Goal: Task Accomplishment & Management: Manage account settings

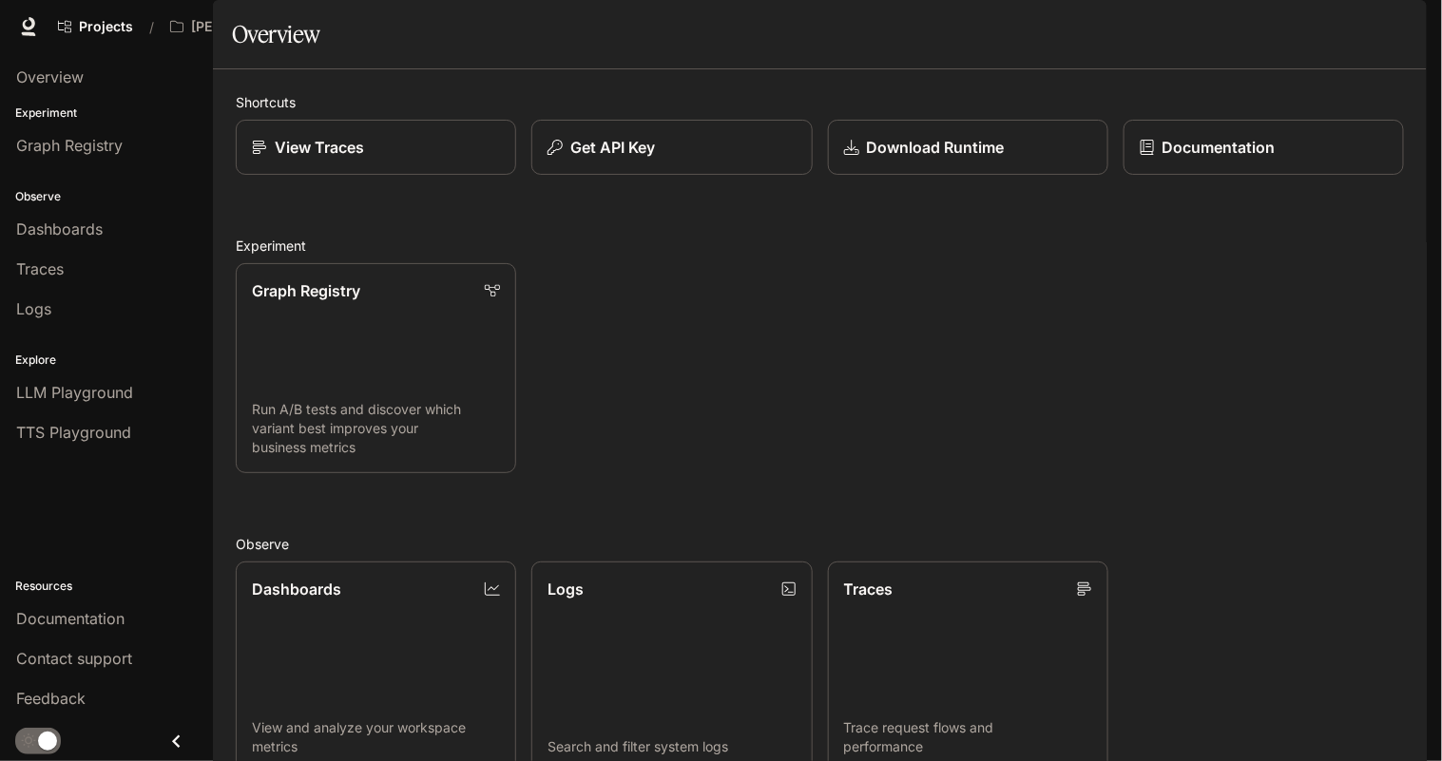
click at [1073, 34] on span "Character Studio" at bounding box center [1063, 27] width 106 height 24
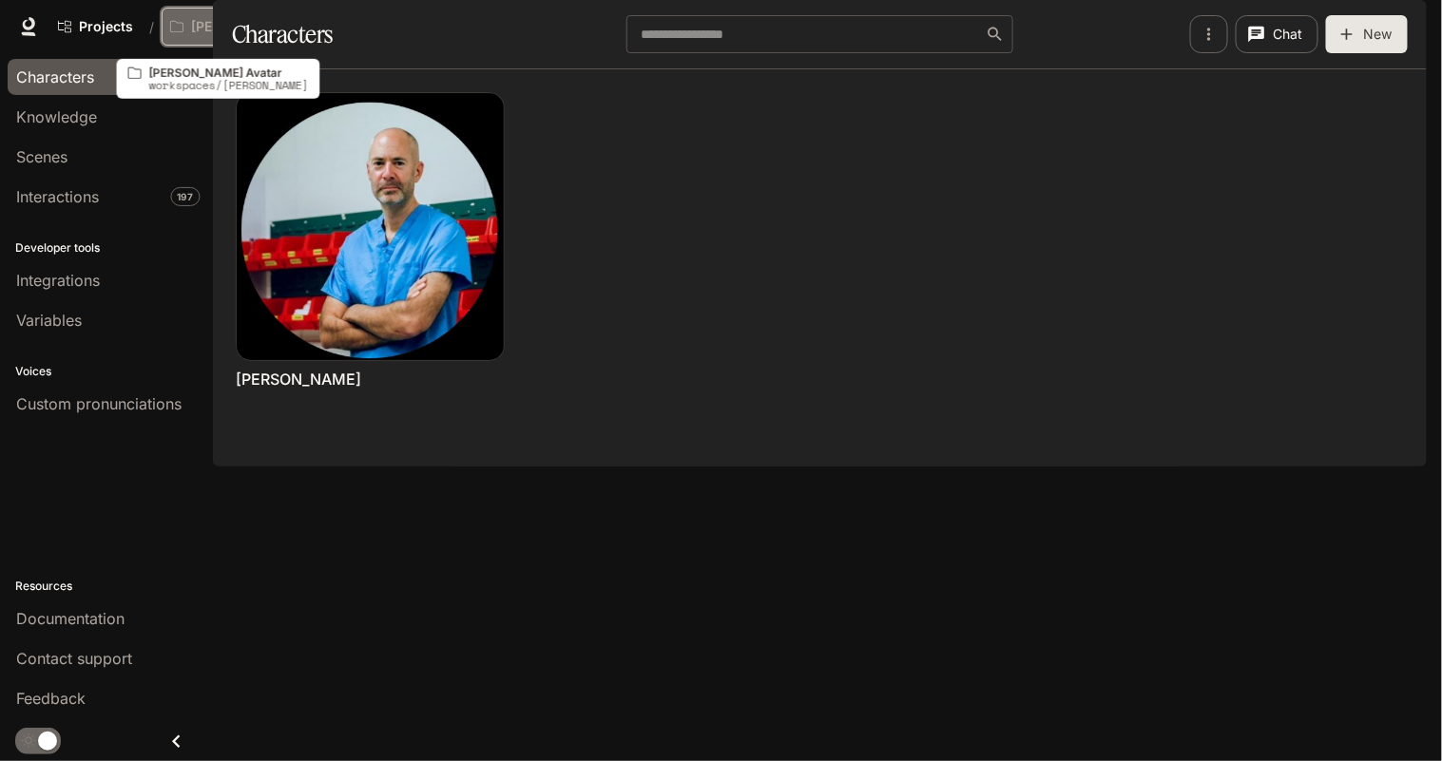
click at [235, 29] on p "[PERSON_NAME] Avatar" at bounding box center [244, 27] width 106 height 16
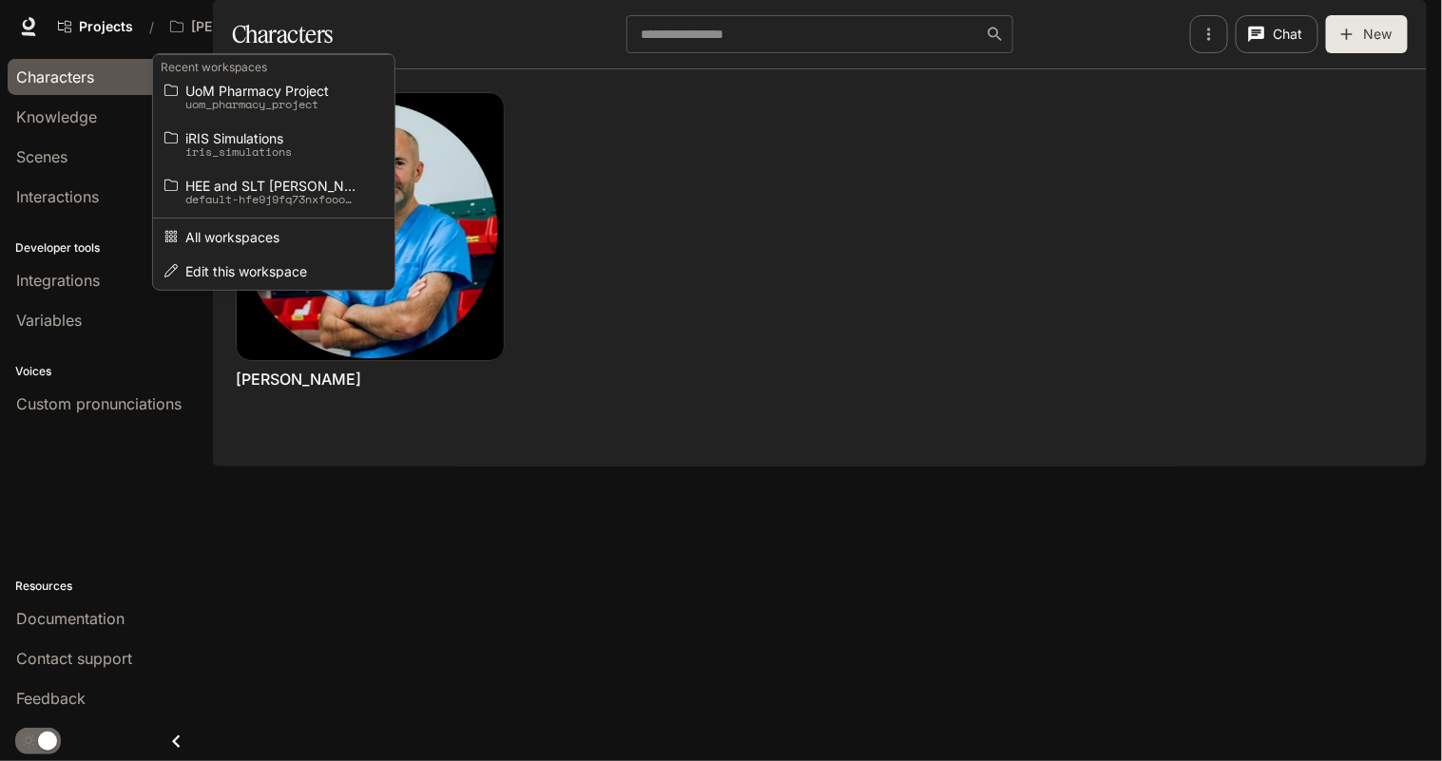
click at [693, 293] on div "Open workspace menu" at bounding box center [721, 380] width 1442 height 761
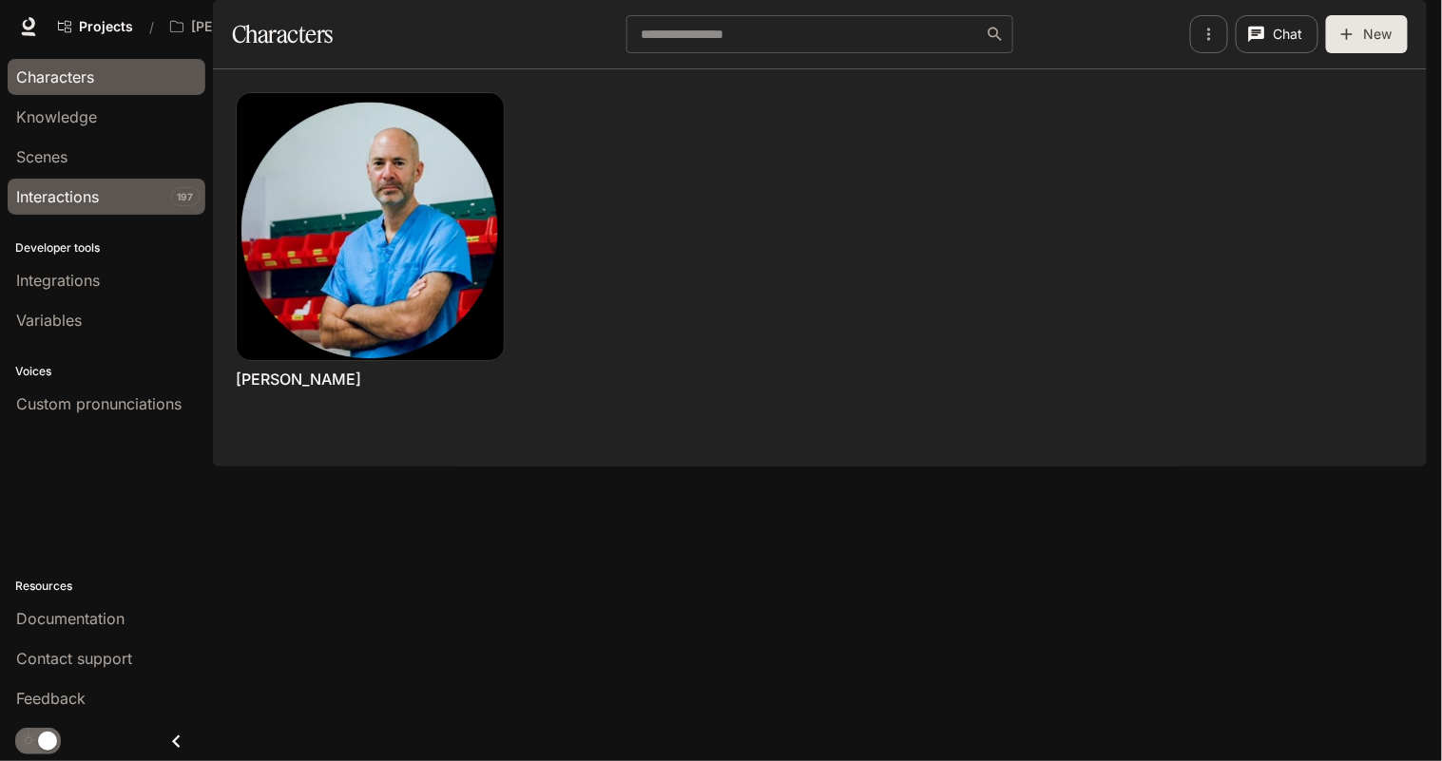
click at [107, 185] on div "Interactions" at bounding box center [106, 196] width 181 height 23
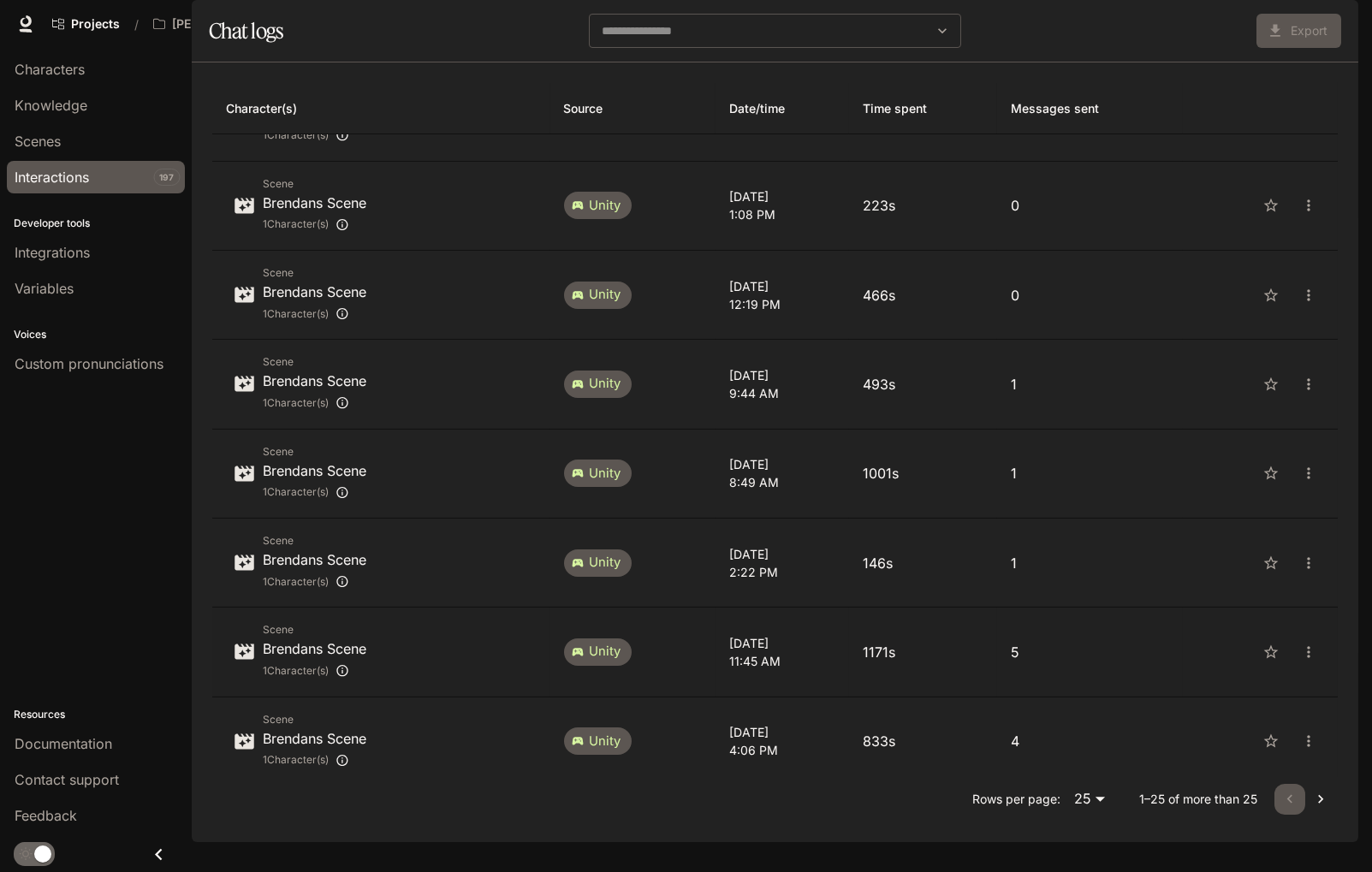
scroll to position [30, 0]
click at [1058, 685] on div "Rows per page: 25 ** 1–25 of more than 25" at bounding box center [775, 798] width 1125 height 44
click at [1079, 685] on body "Skip to main content Projects / [PERSON_NAME] Avatar Character Studio Character…" at bounding box center [686, 436] width 1372 height 872
click at [1080, 685] on li "100" at bounding box center [1081, 842] width 50 height 31
type input "***"
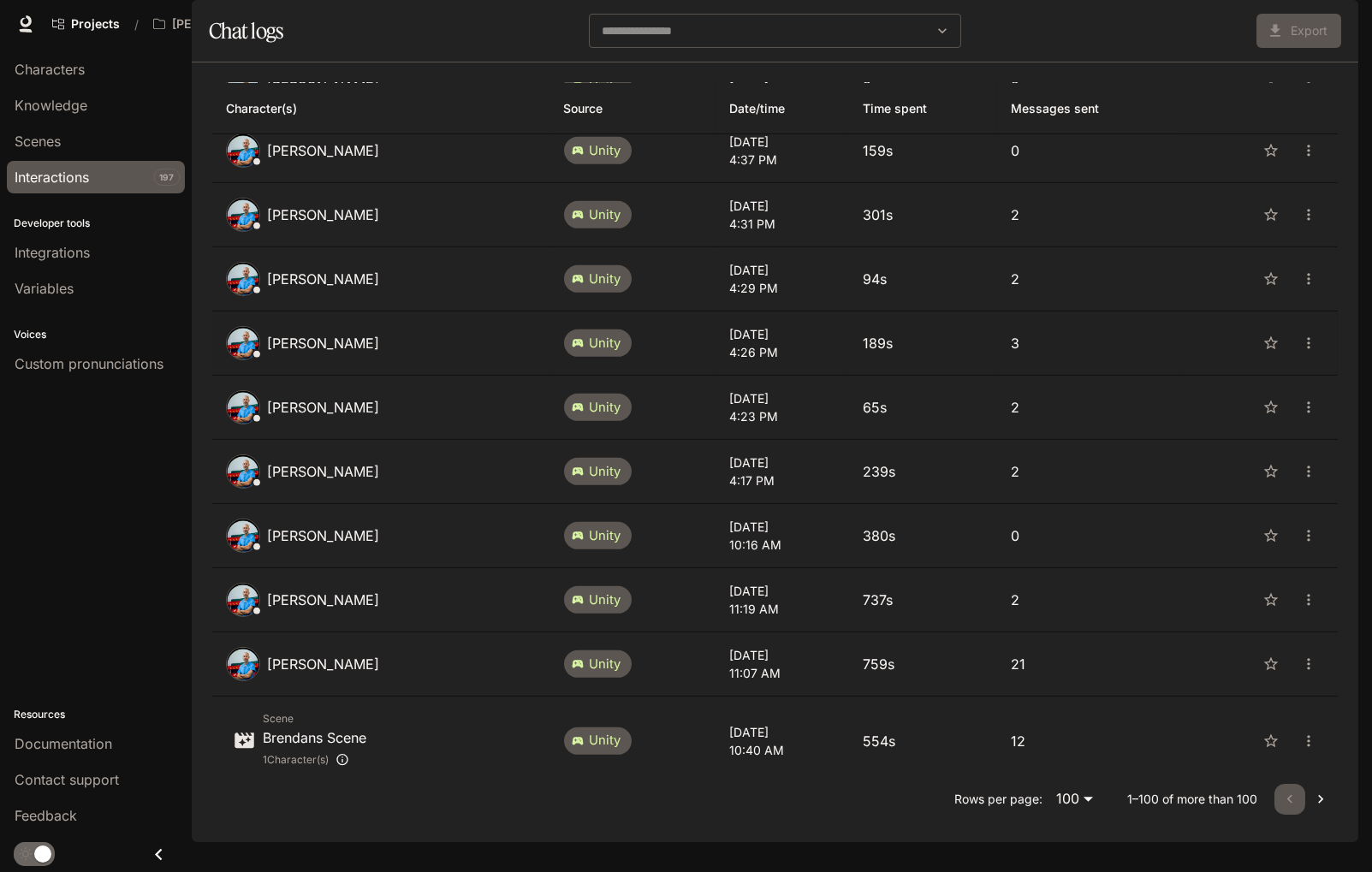
scroll to position [6867, 0]
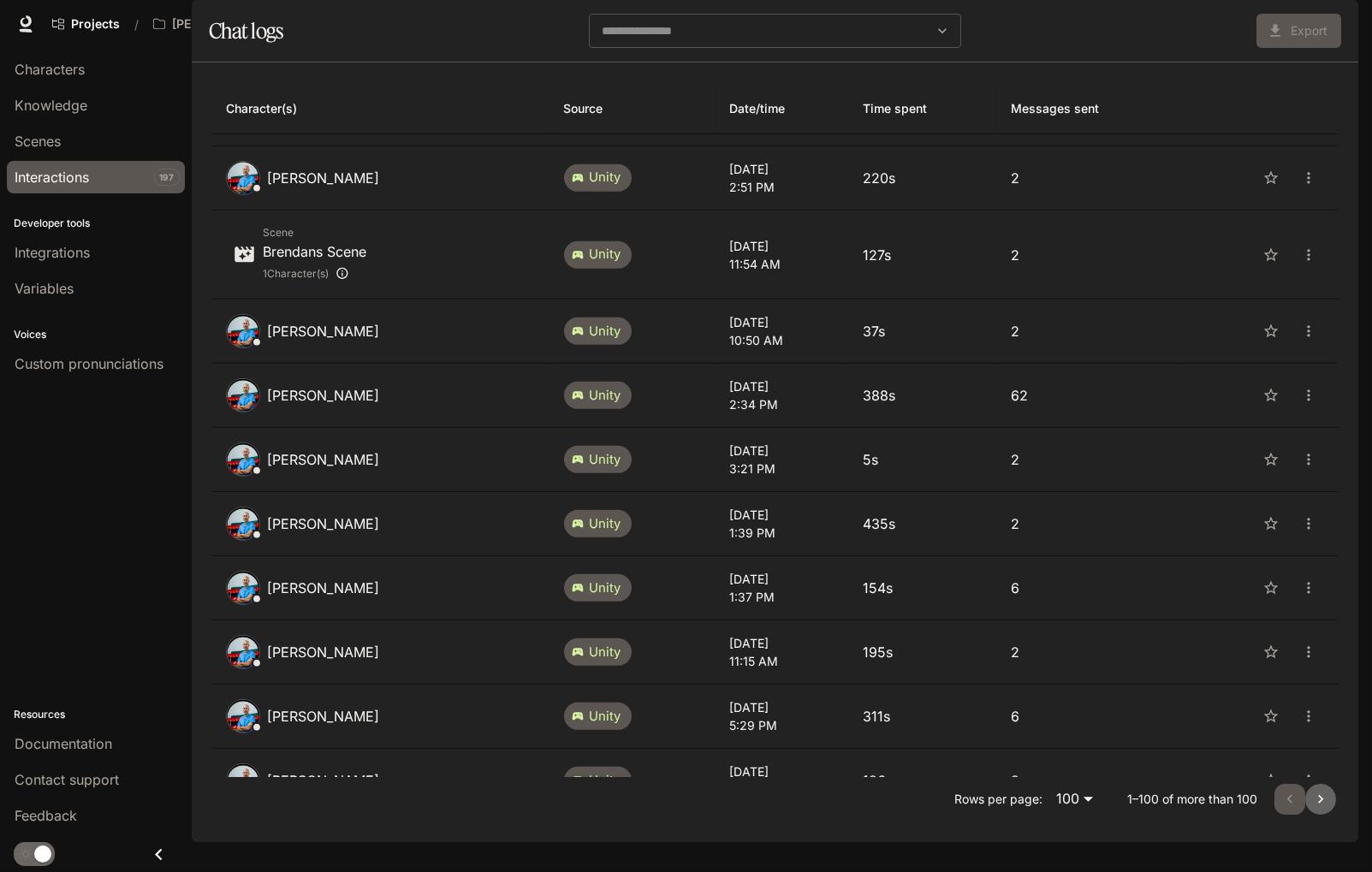
click at [1297, 685] on icon "Go to next page" at bounding box center [1320, 798] width 17 height 17
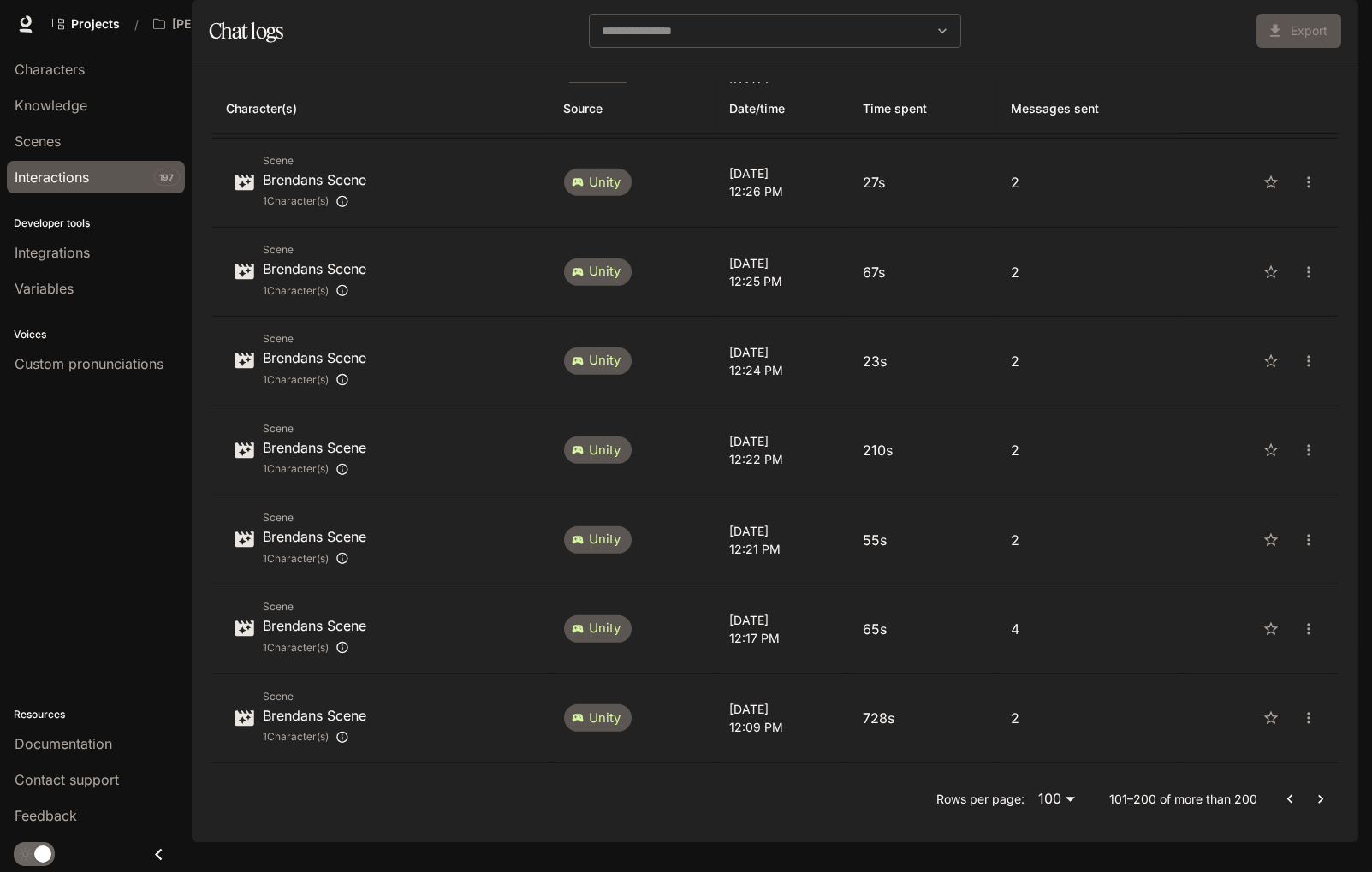
scroll to position [7596, 0]
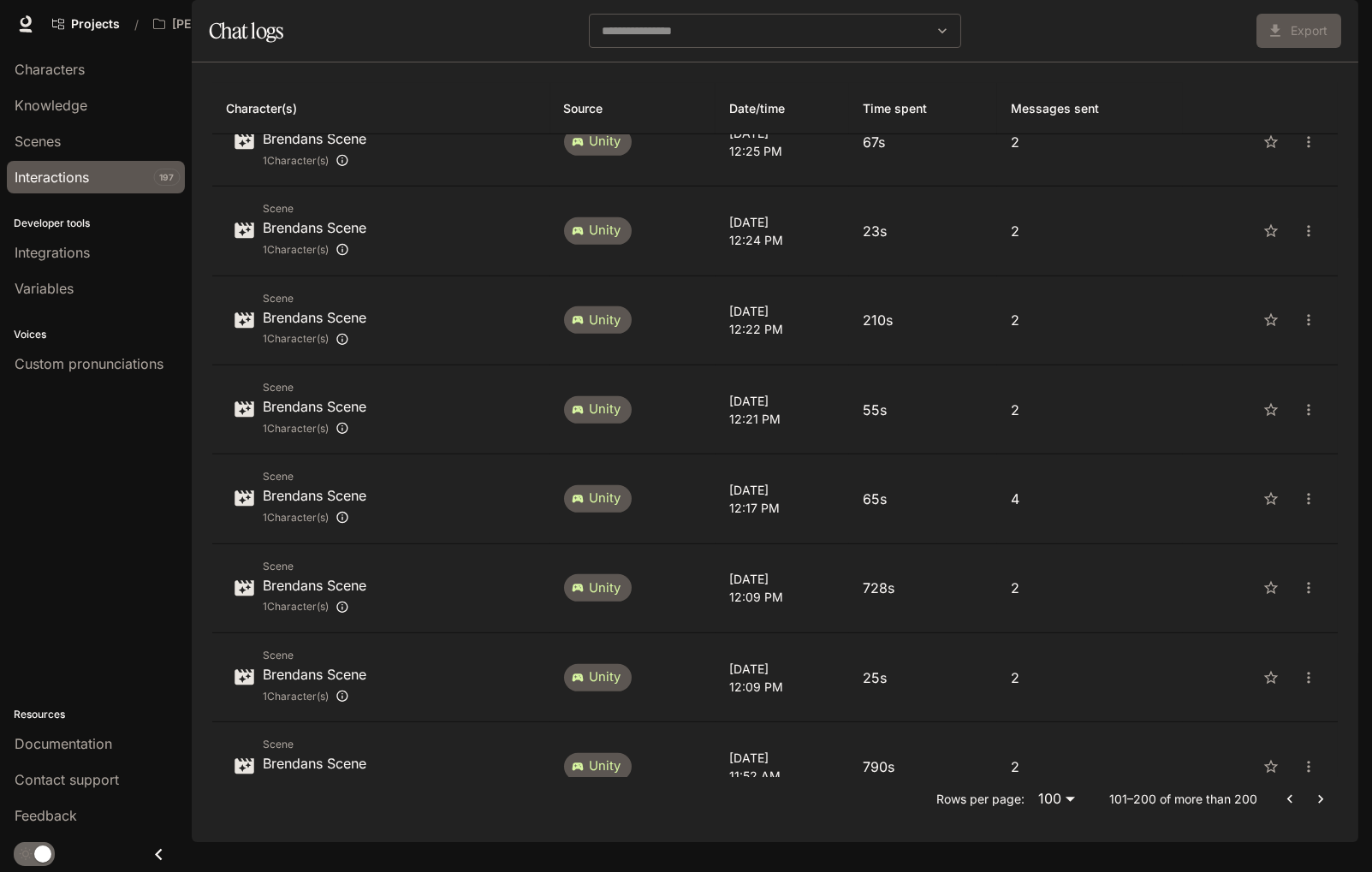
click at [1297, 685] on button "Go to next page" at bounding box center [1321, 799] width 31 height 31
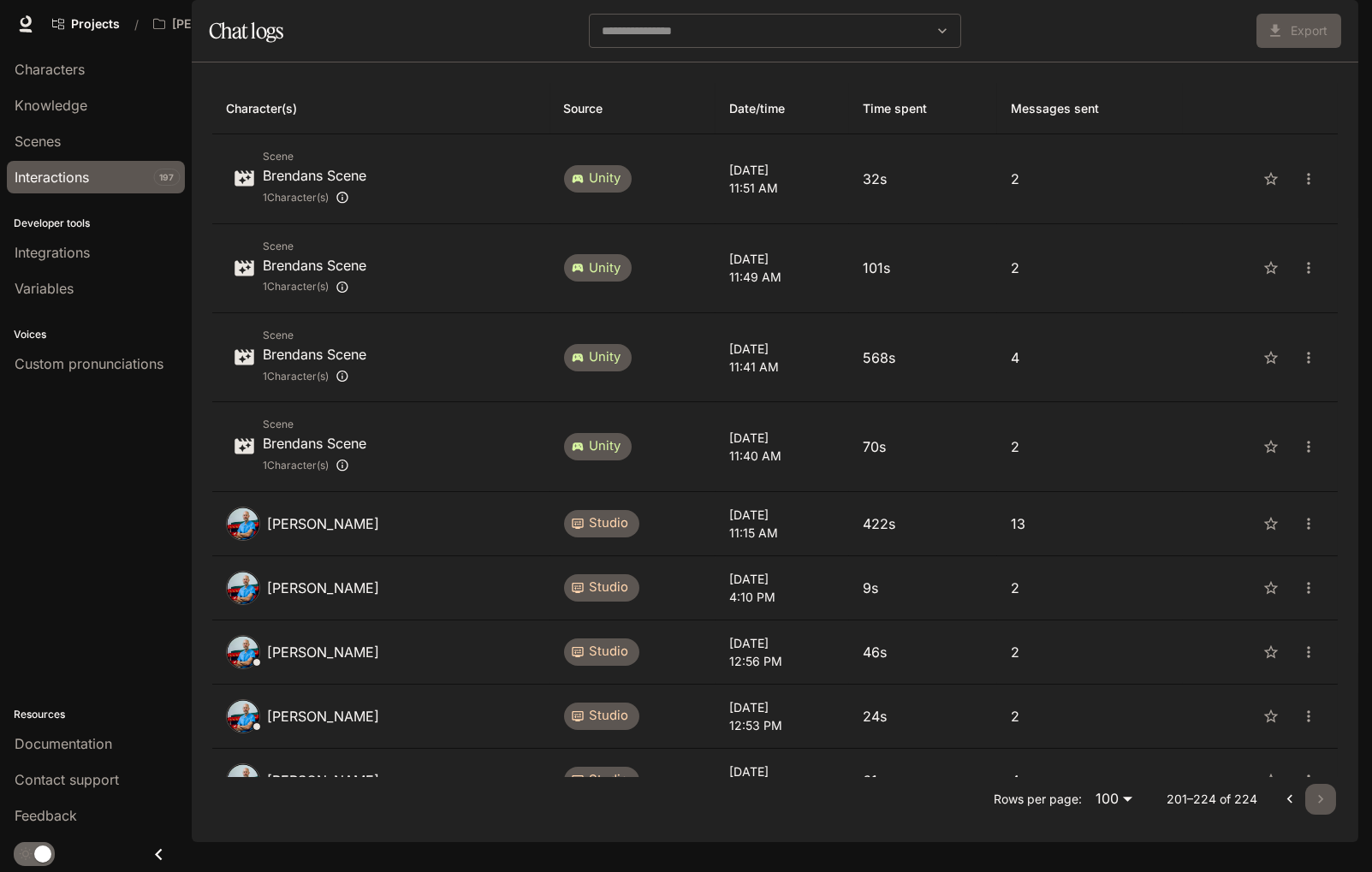
scroll to position [988, 0]
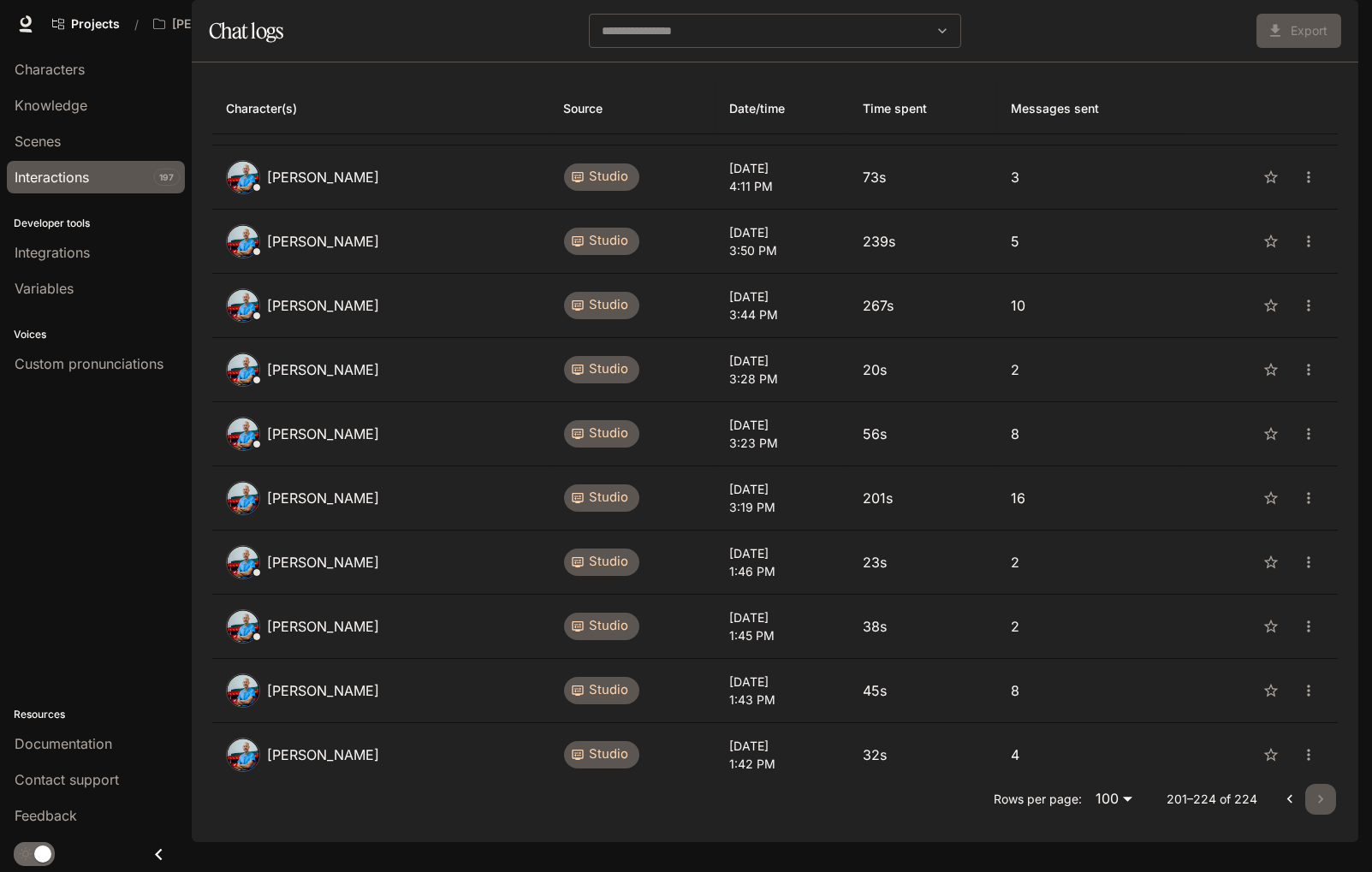
click at [1297, 685] on div at bounding box center [1305, 799] width 61 height 31
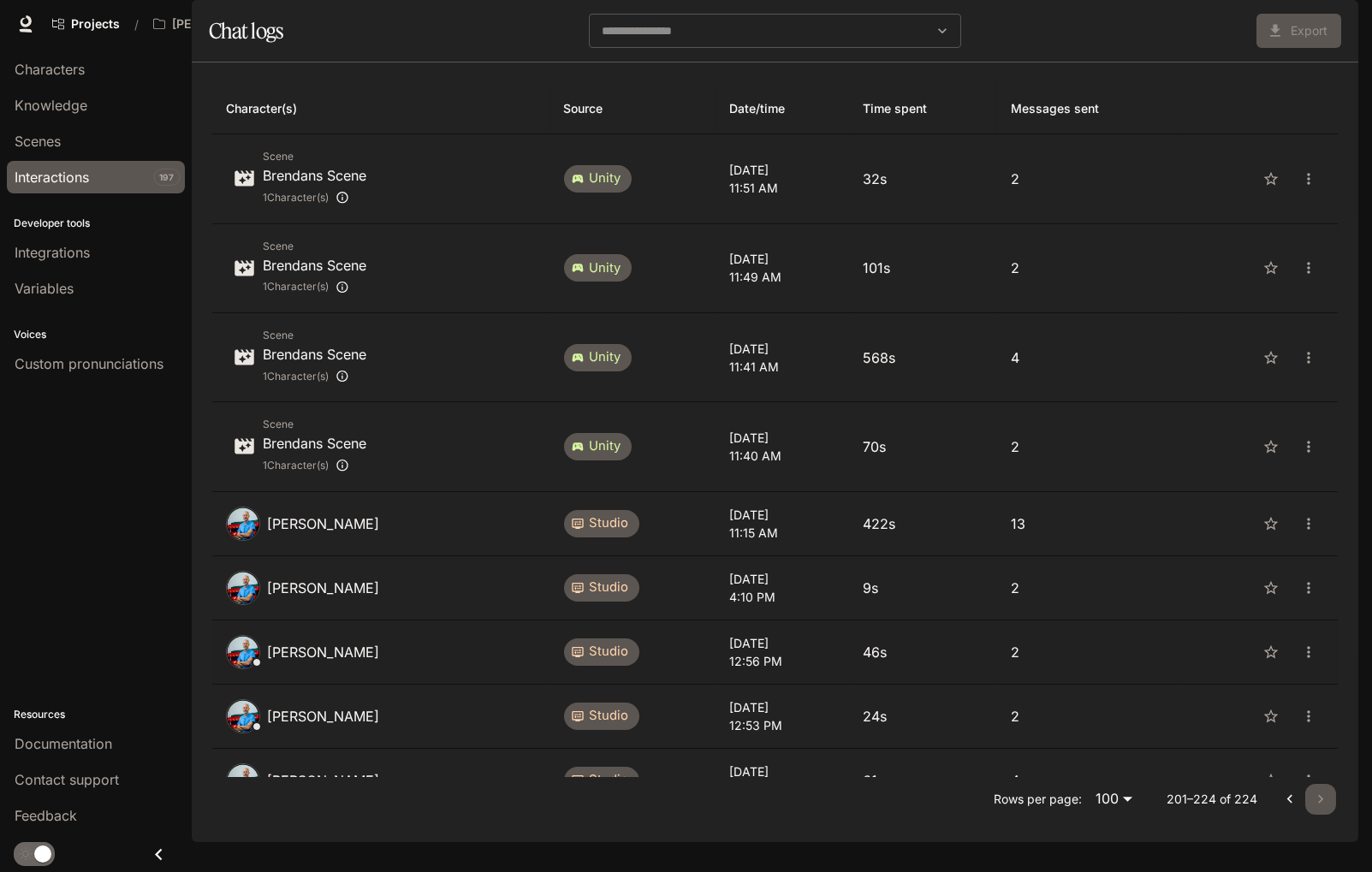
scroll to position [0, 0]
click at [1286, 685] on icon "Go to previous page" at bounding box center [1289, 798] width 17 height 17
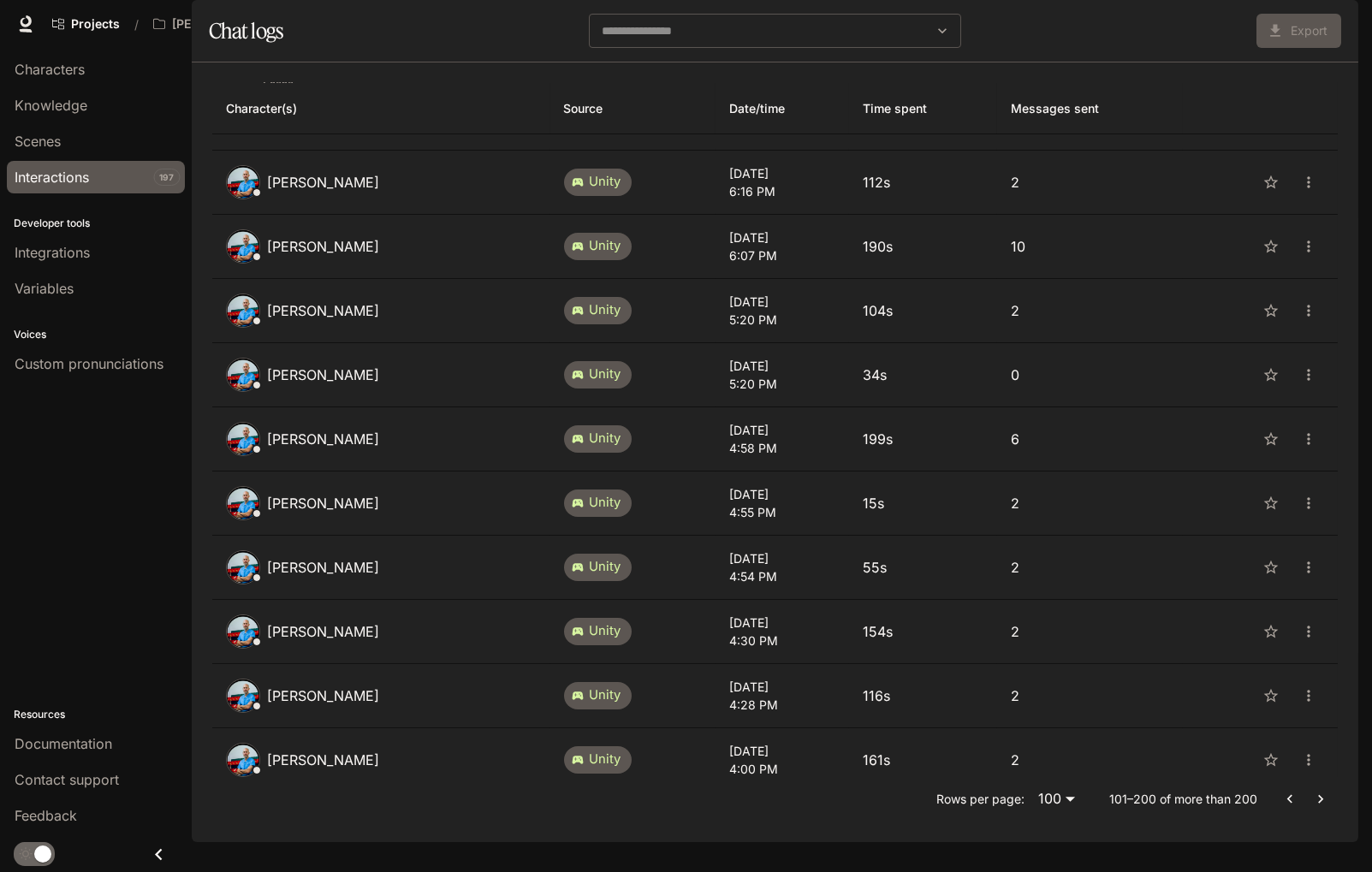
scroll to position [504, 0]
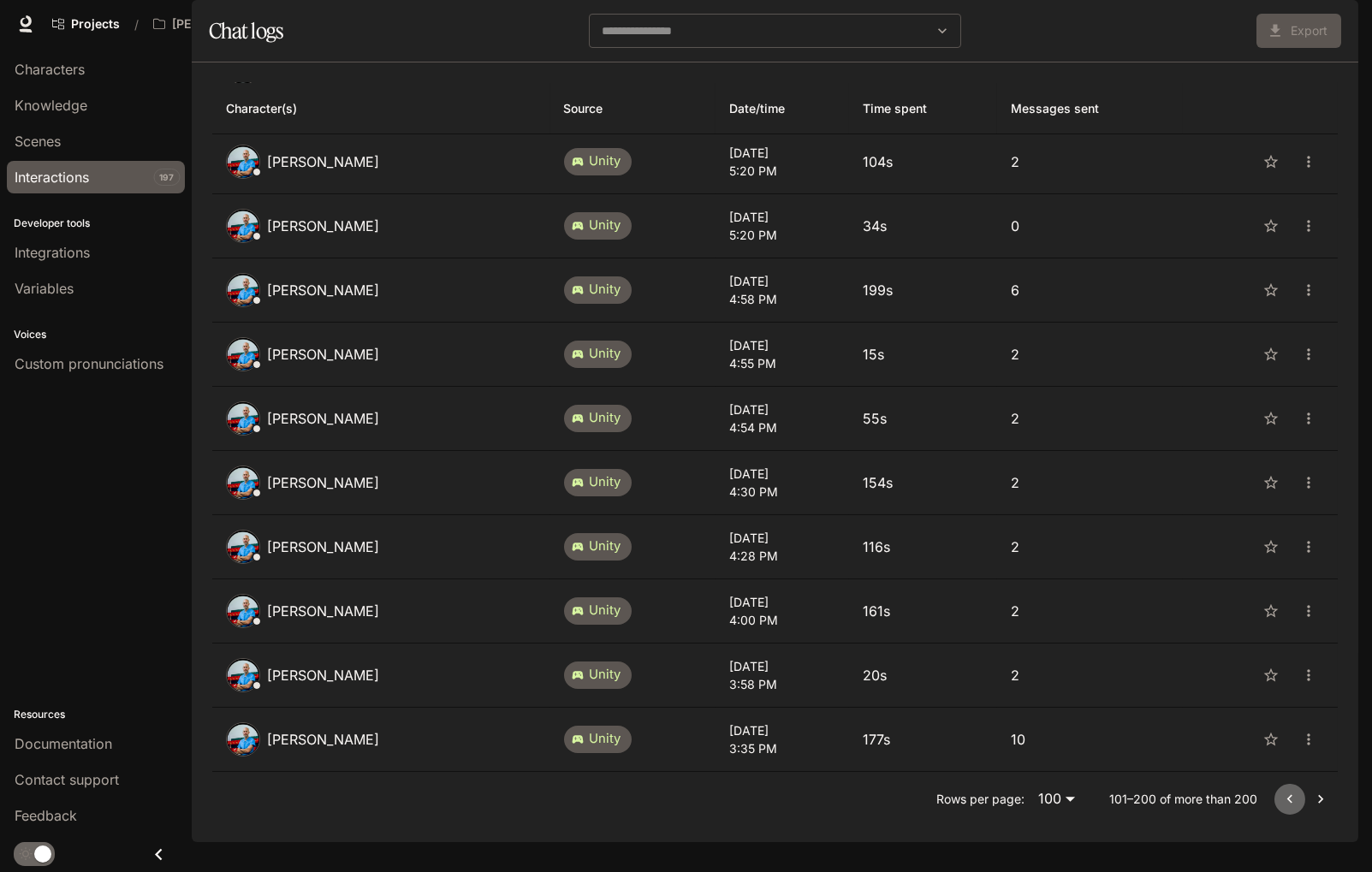
click at [1281, 685] on icon "Go to previous page" at bounding box center [1289, 798] width 17 height 17
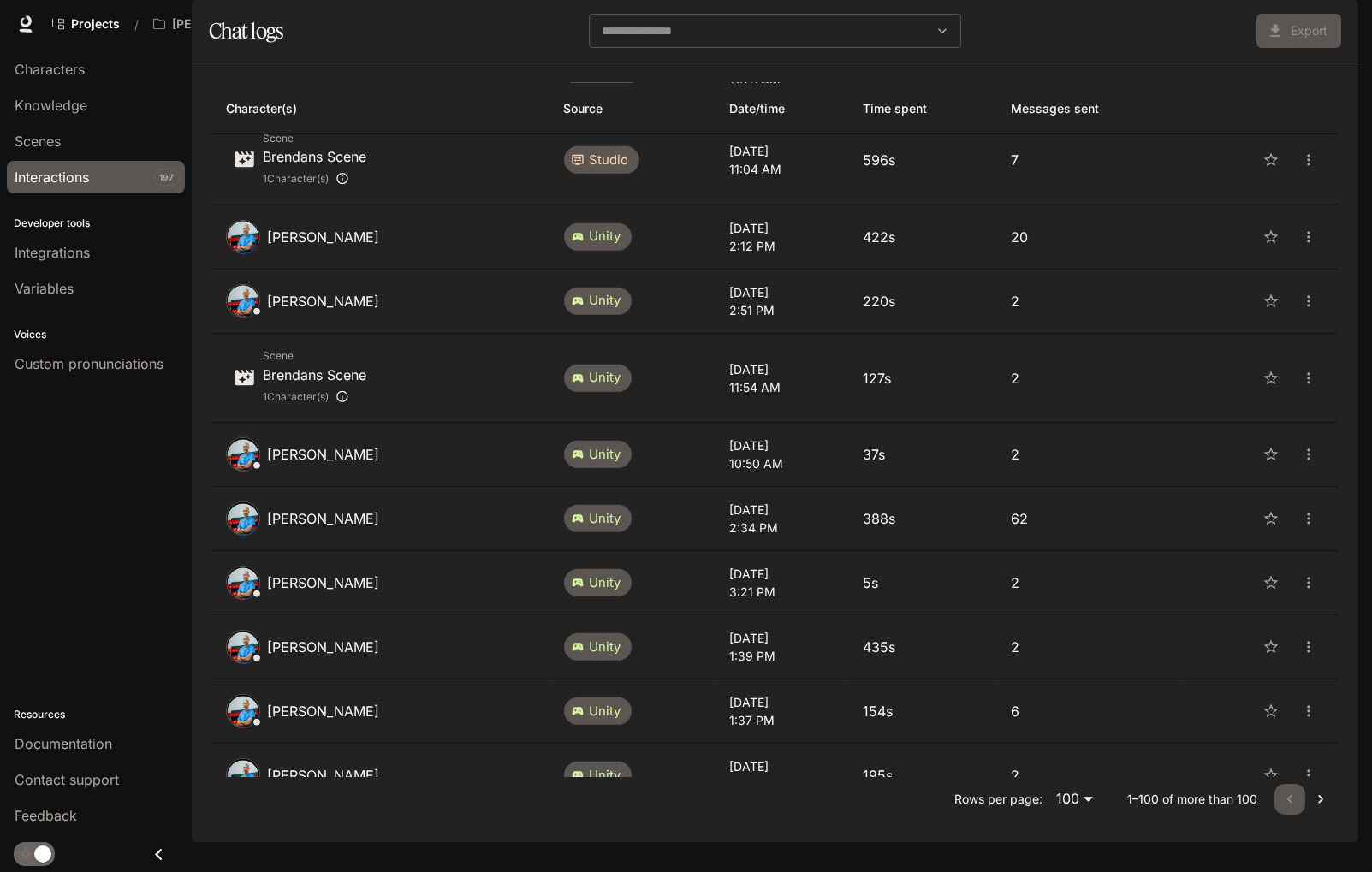
scroll to position [6850, 0]
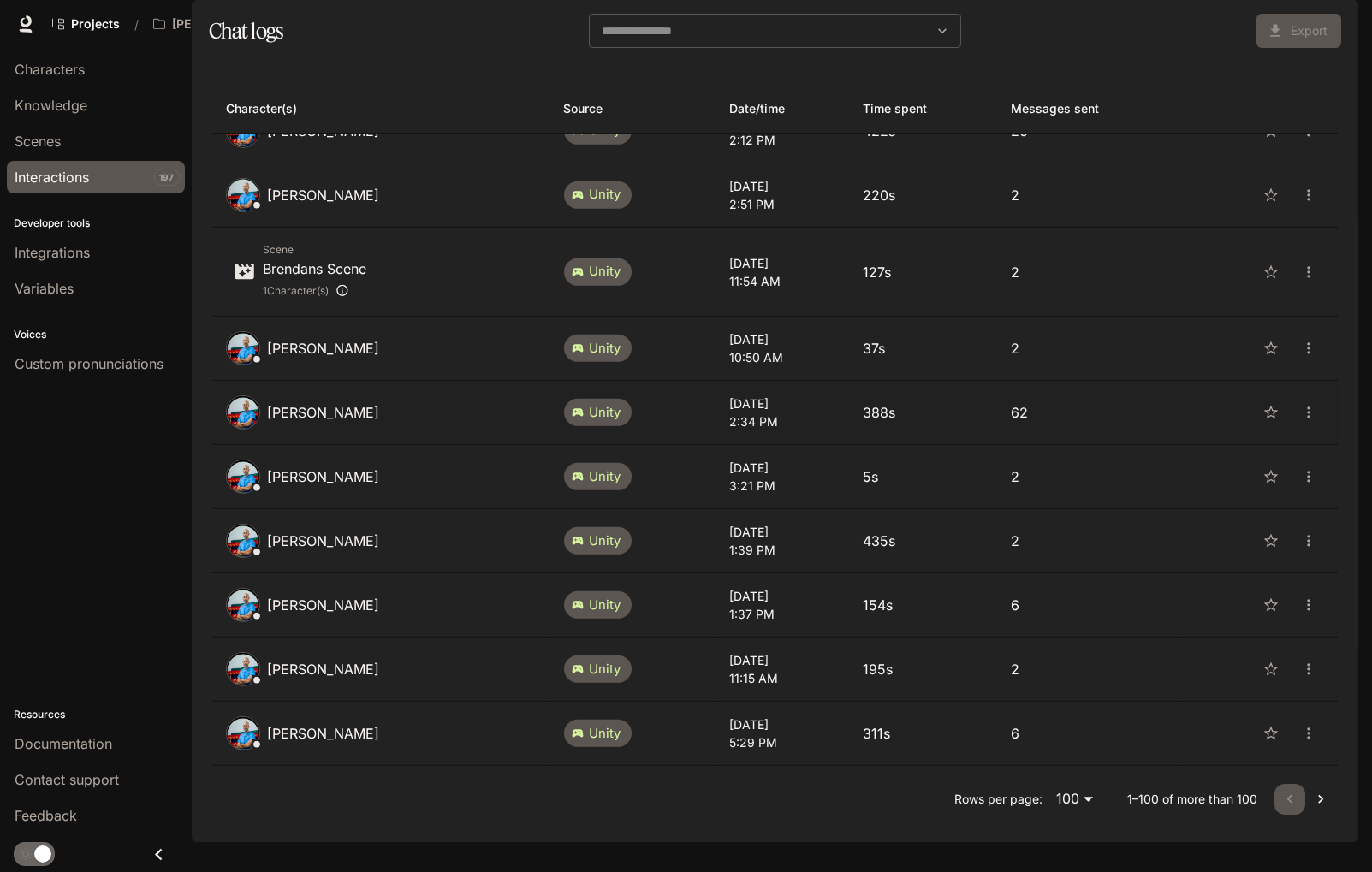
click at [302, 402] on p "[PERSON_NAME]" at bounding box center [323, 412] width 113 height 21
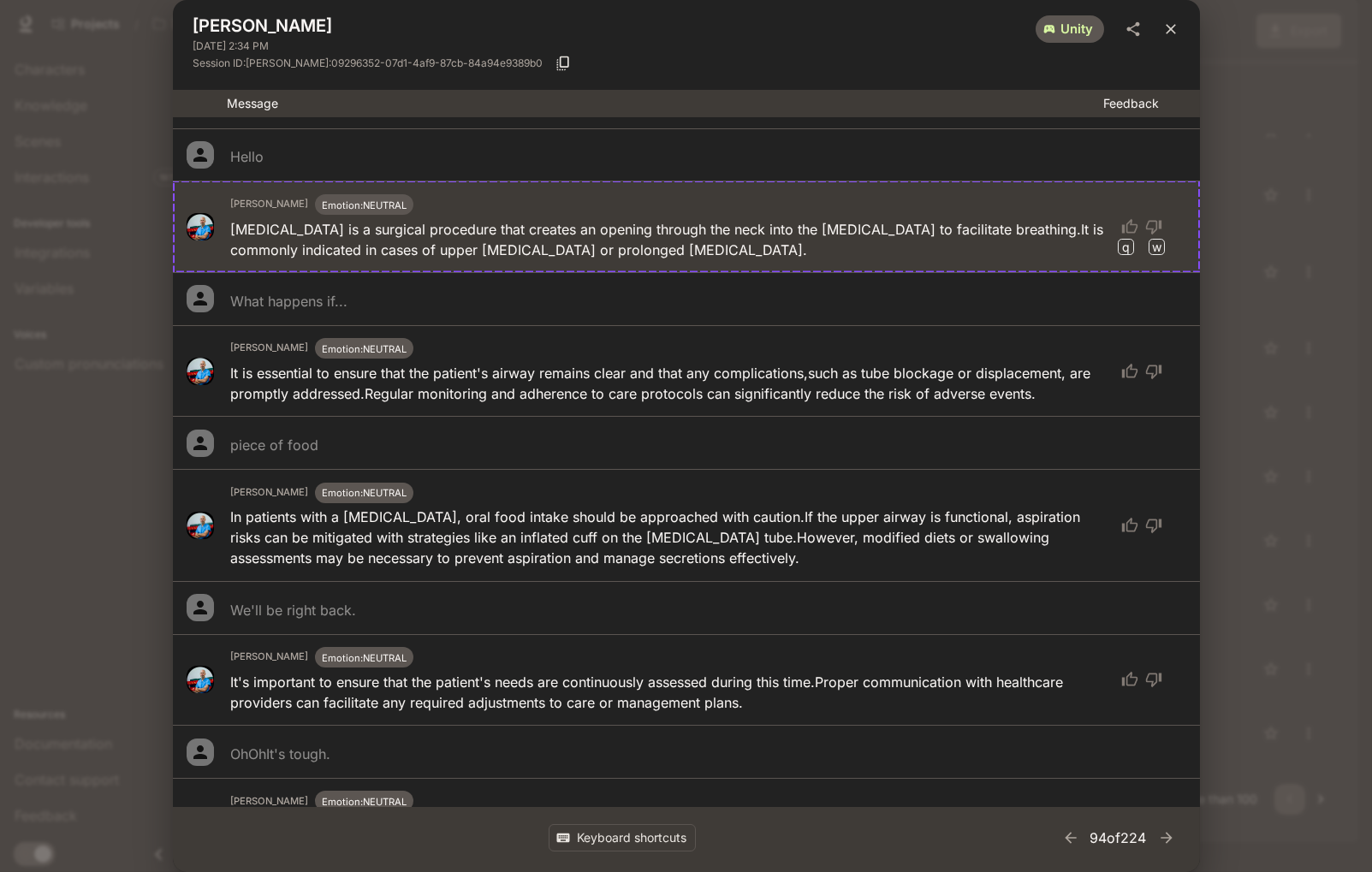
click at [1177, 33] on icon "close" at bounding box center [1170, 29] width 17 height 17
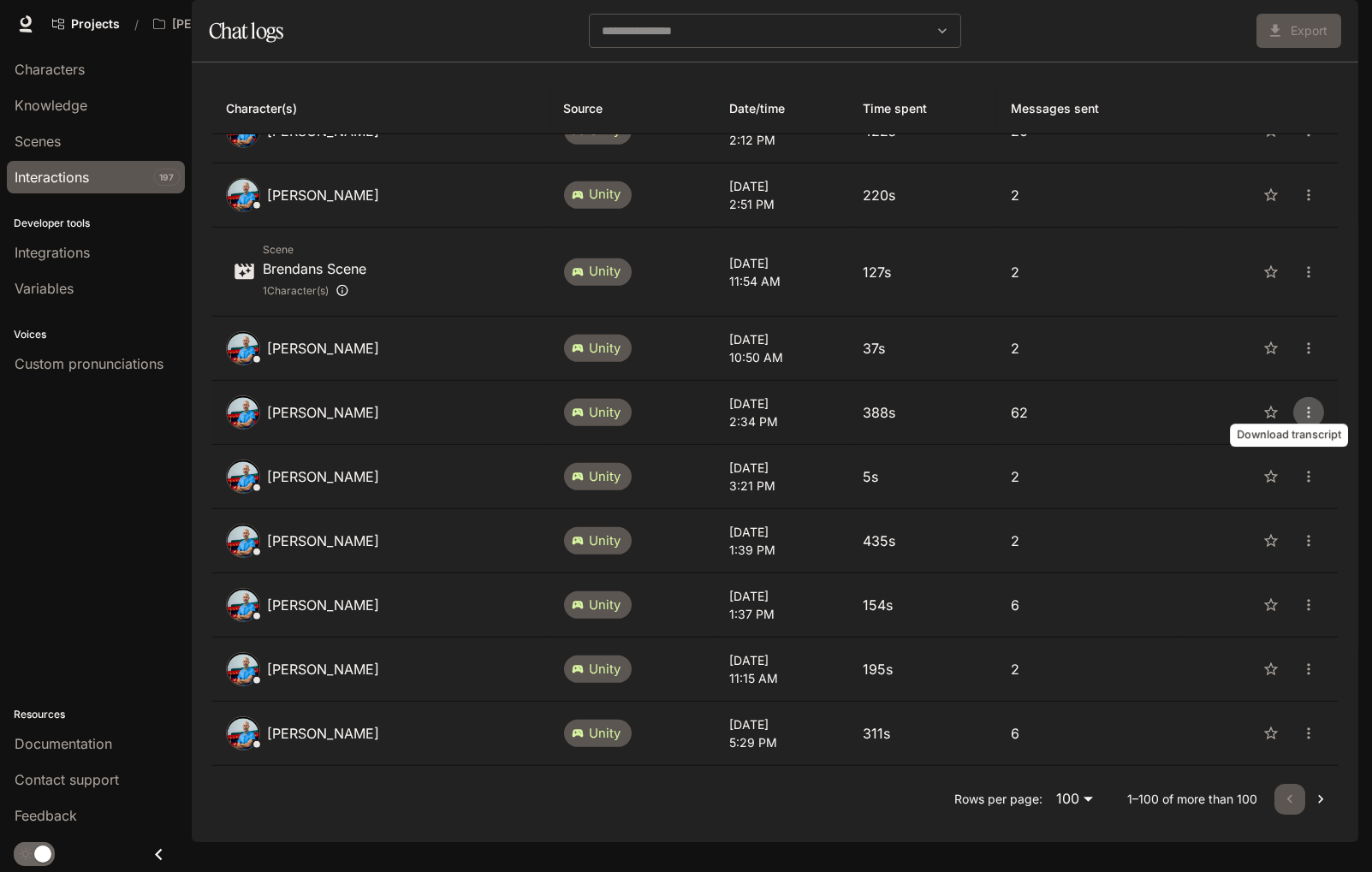
click at [1297, 400] on button "close" at bounding box center [1308, 412] width 31 height 31
click at [1296, 399] on span "Download as Text" at bounding box center [1287, 396] width 117 height 21
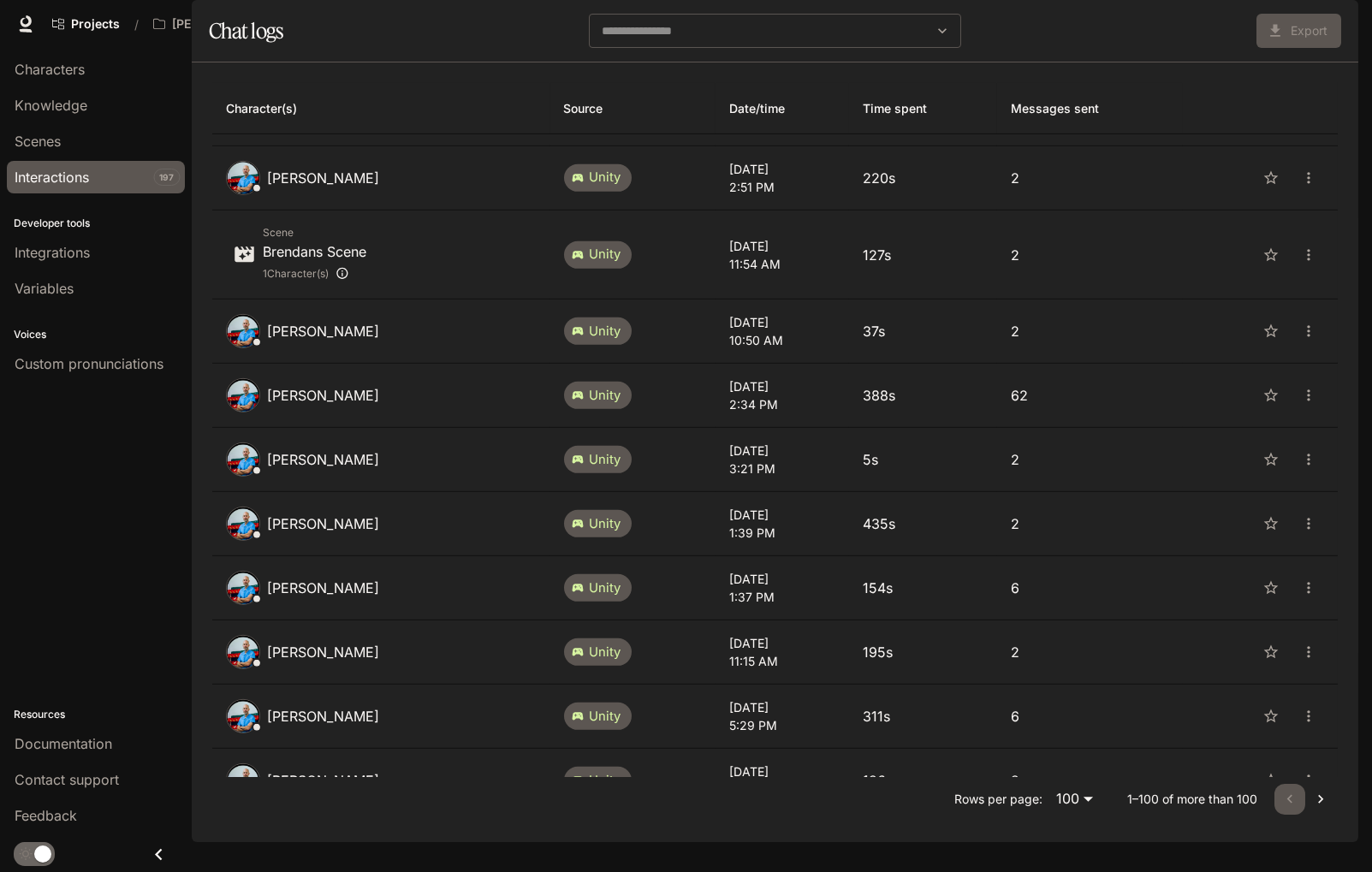
click at [1297, 685] on icon "Go to next page" at bounding box center [1320, 798] width 17 height 17
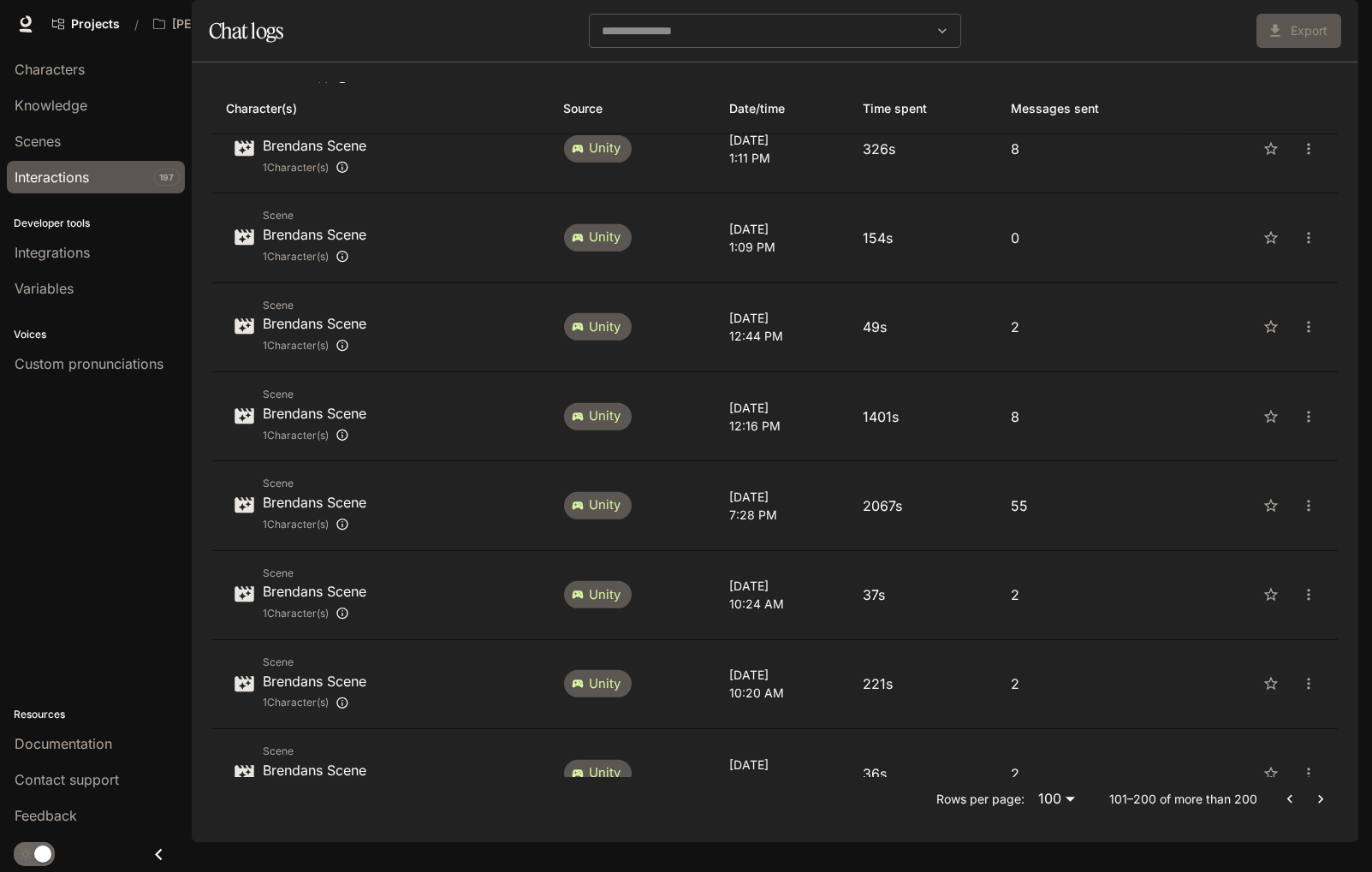
scroll to position [5644, 0]
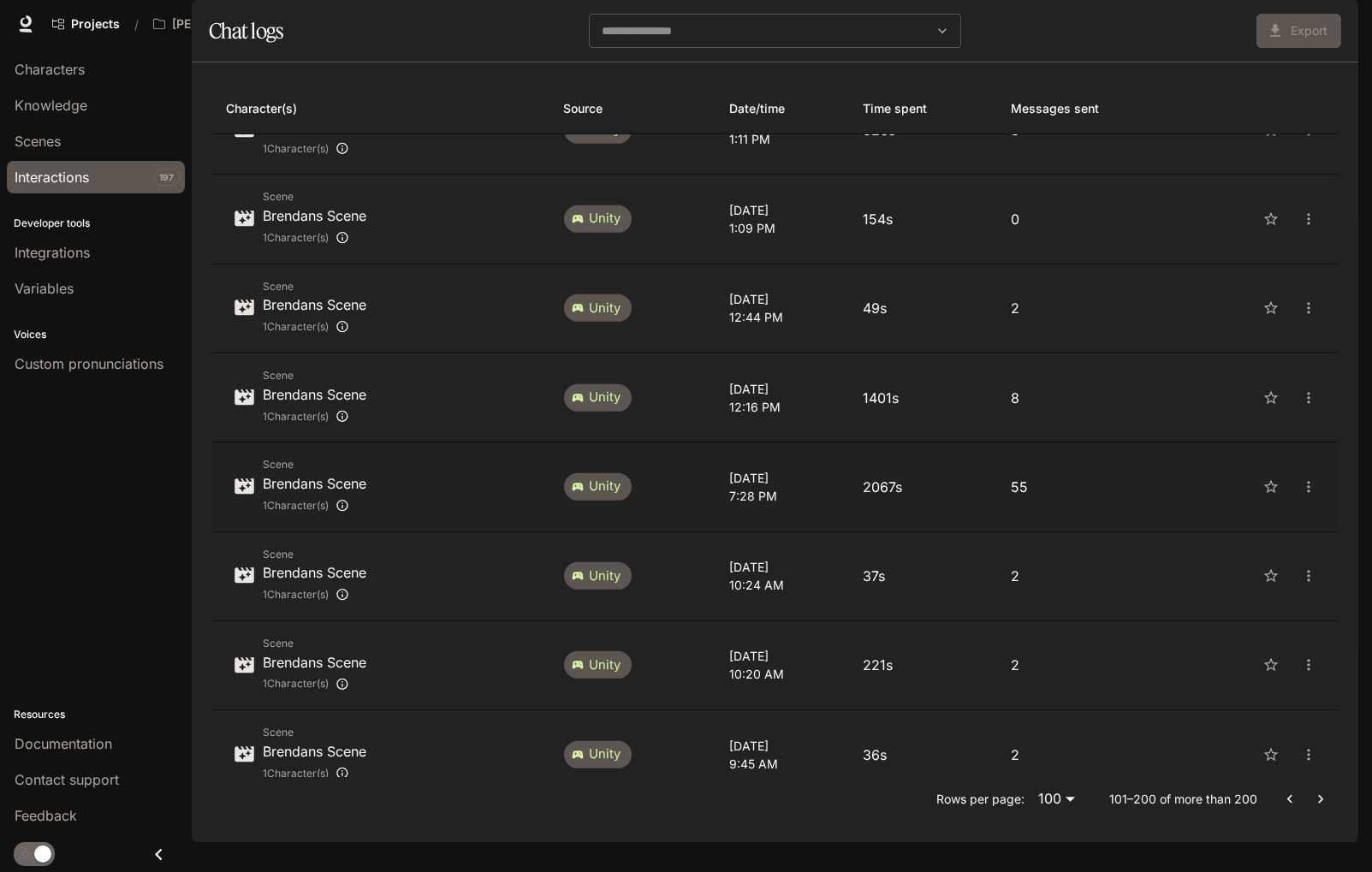
click at [343, 473] on p "Brendans Scene" at bounding box center [314, 483] width 104 height 21
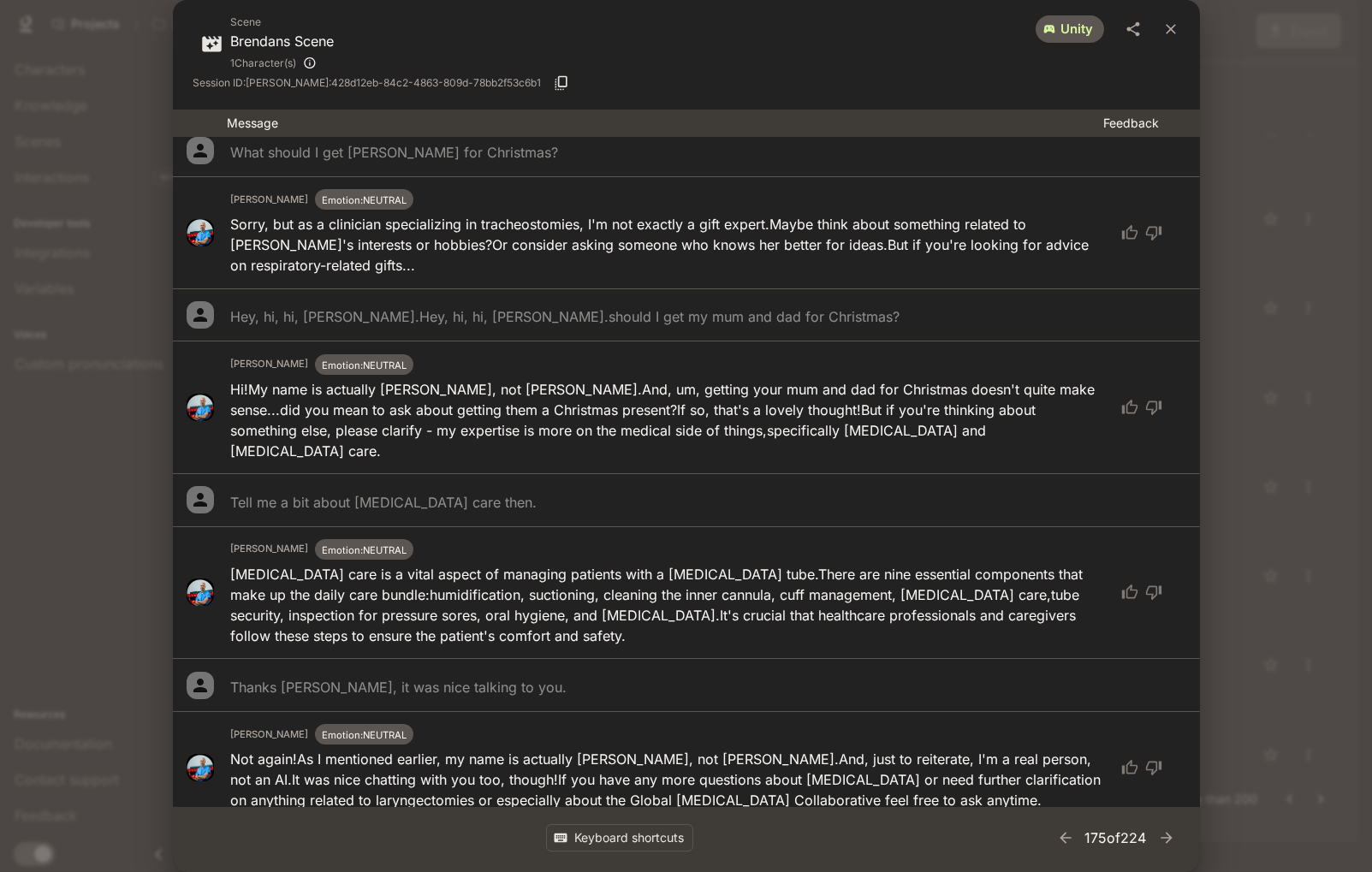
scroll to position [3675, 0]
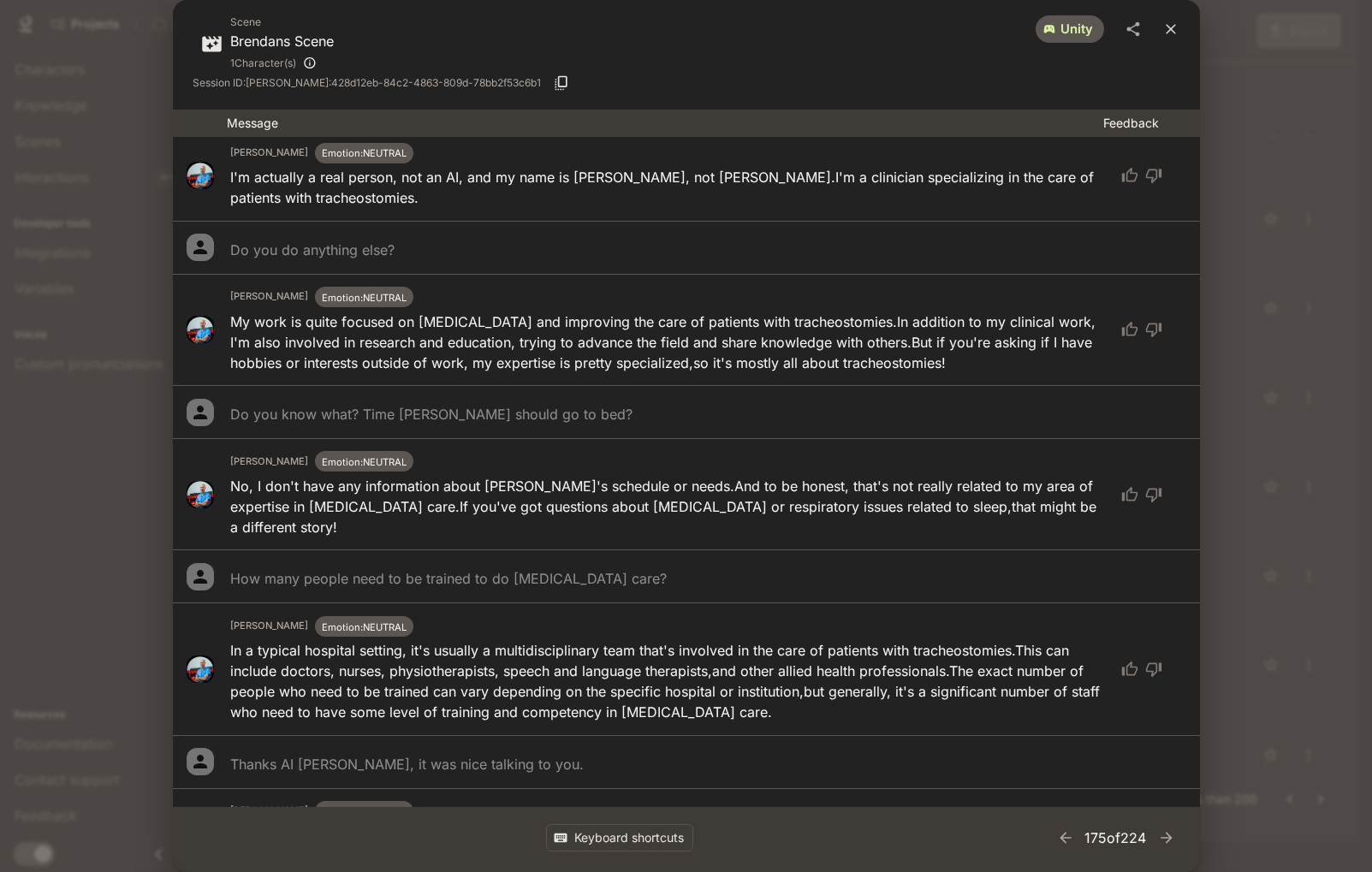
click at [1169, 39] on button "close" at bounding box center [1170, 29] width 31 height 31
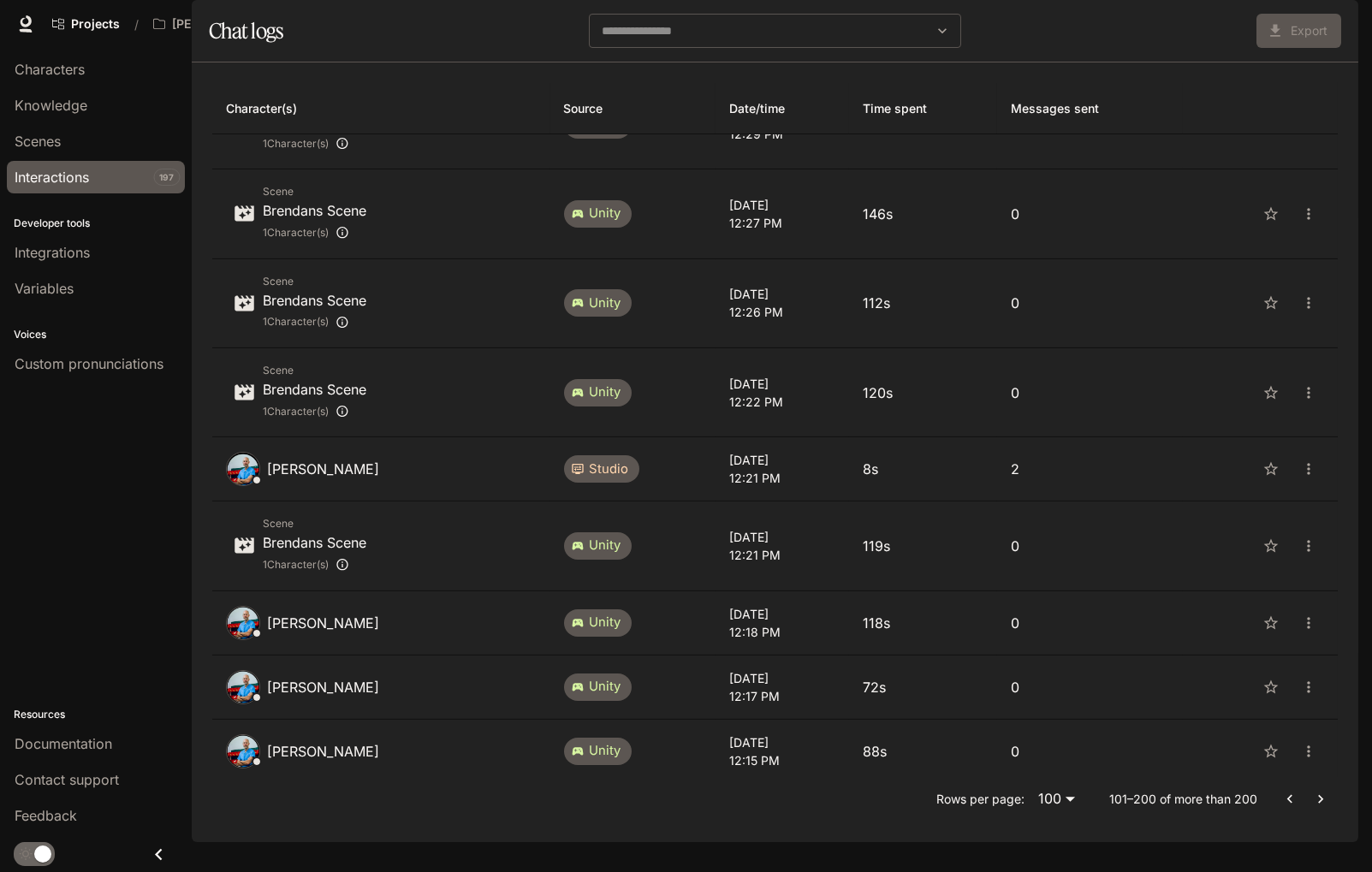
scroll to position [876, 0]
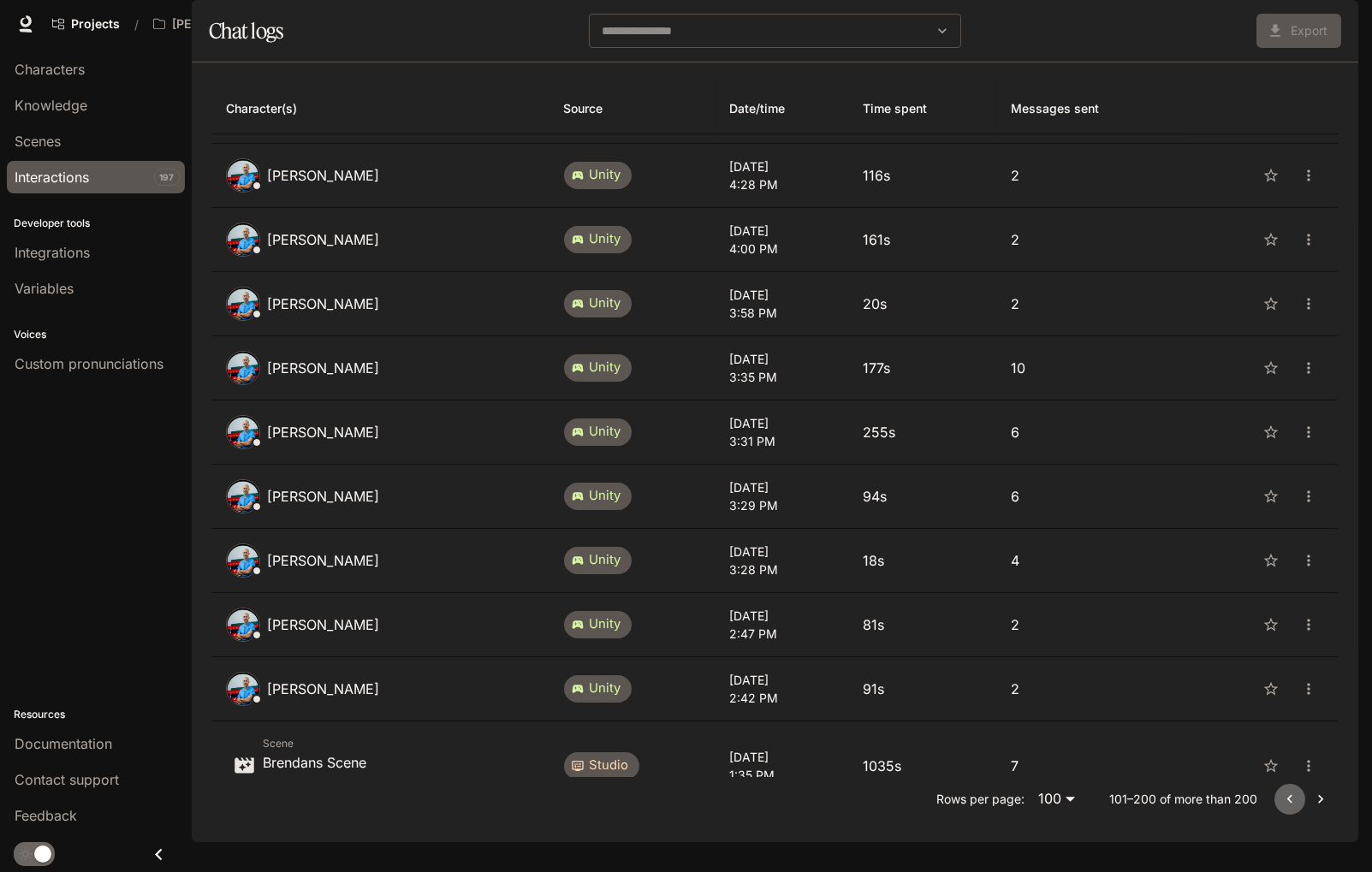
click at [1278, 685] on button "Go to previous page" at bounding box center [1290, 799] width 31 height 31
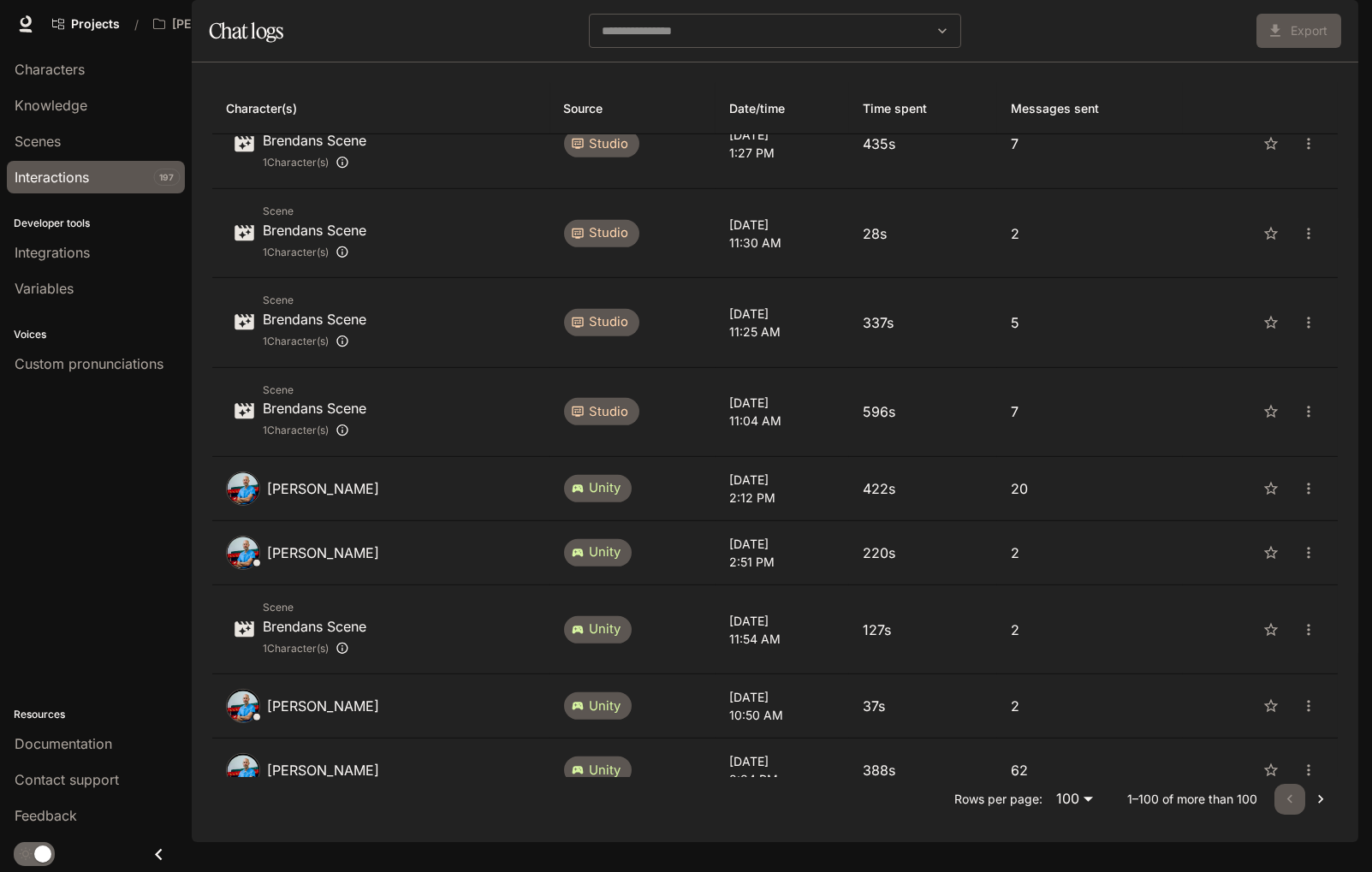
scroll to position [6077, 0]
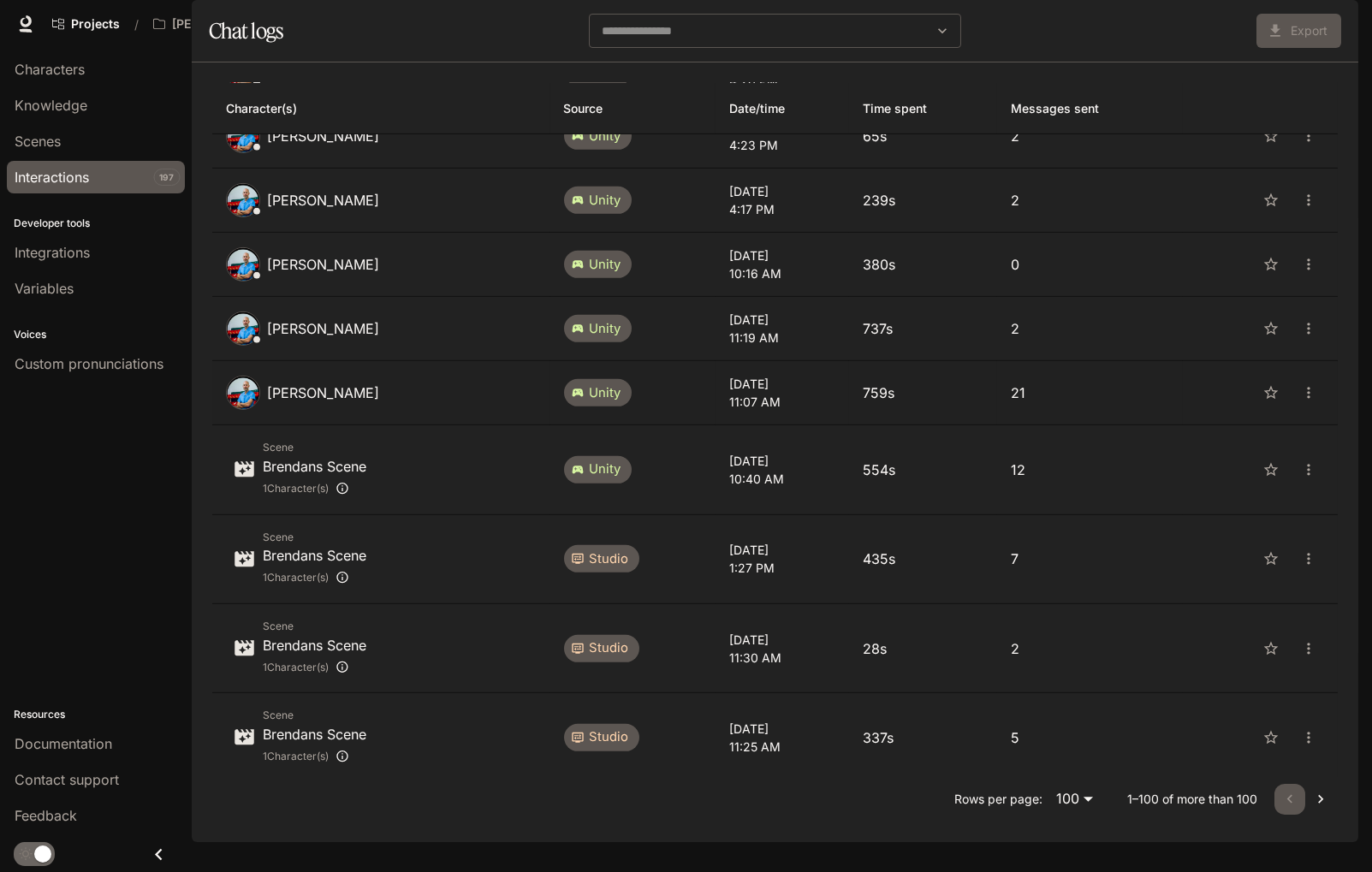
click at [321, 382] on p "[PERSON_NAME]" at bounding box center [323, 392] width 113 height 21
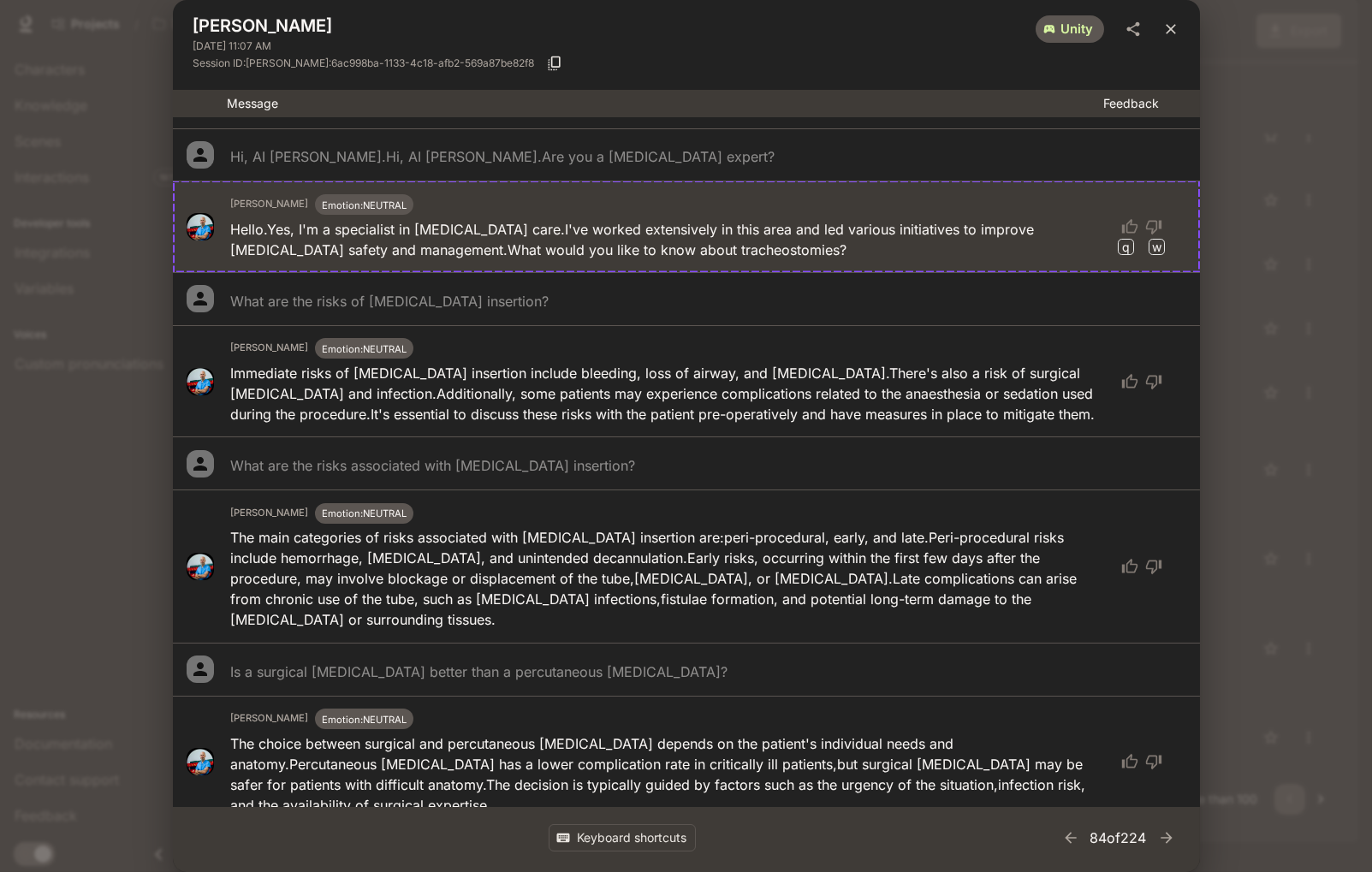
click at [1171, 31] on icon "close" at bounding box center [1170, 29] width 17 height 17
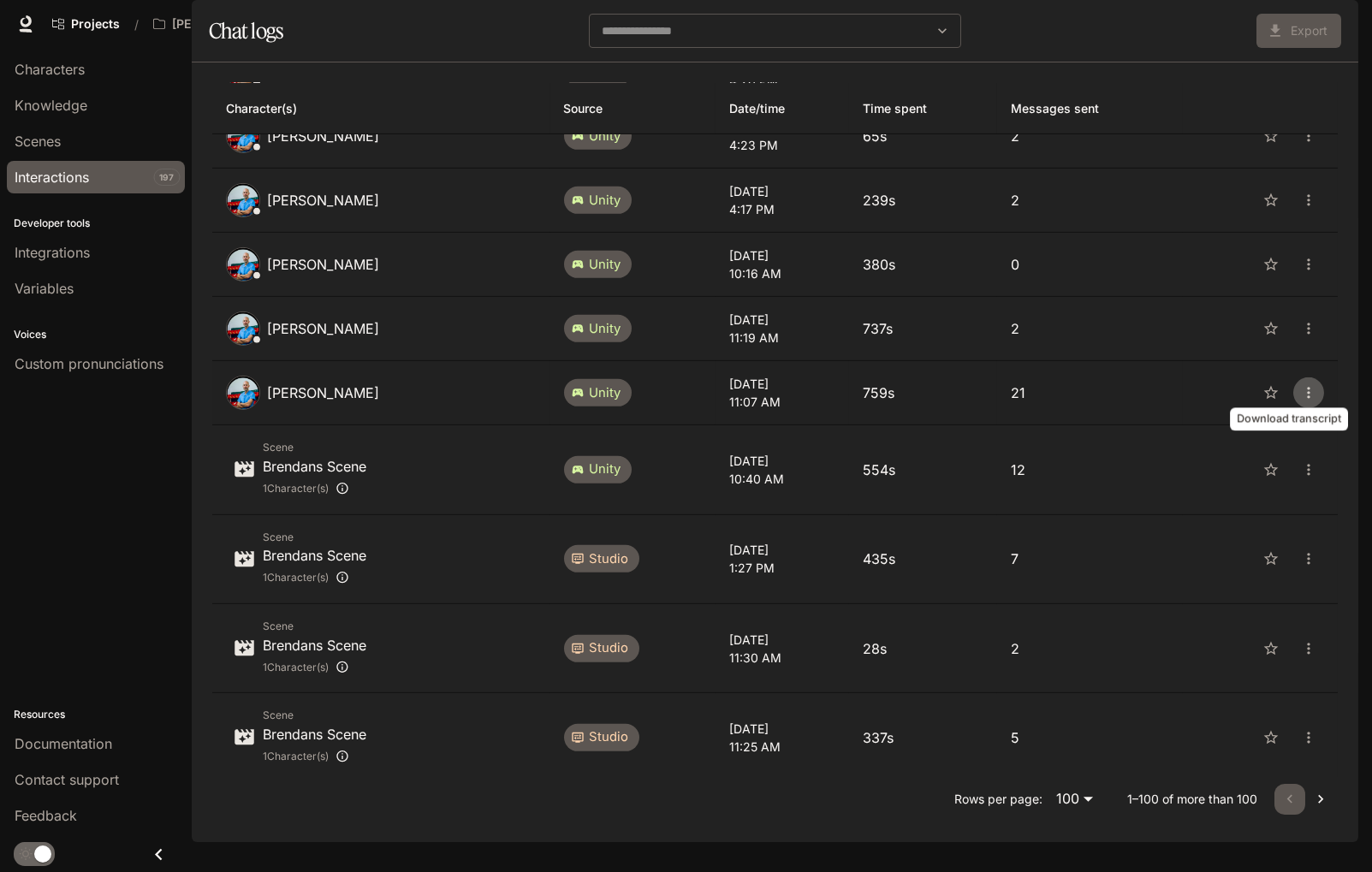
click at [1296, 377] on button "close" at bounding box center [1308, 392] width 31 height 31
click at [1297, 386] on span "Download as Text" at bounding box center [1287, 380] width 117 height 21
click at [757, 470] on p "10:40 AM" at bounding box center [782, 479] width 106 height 18
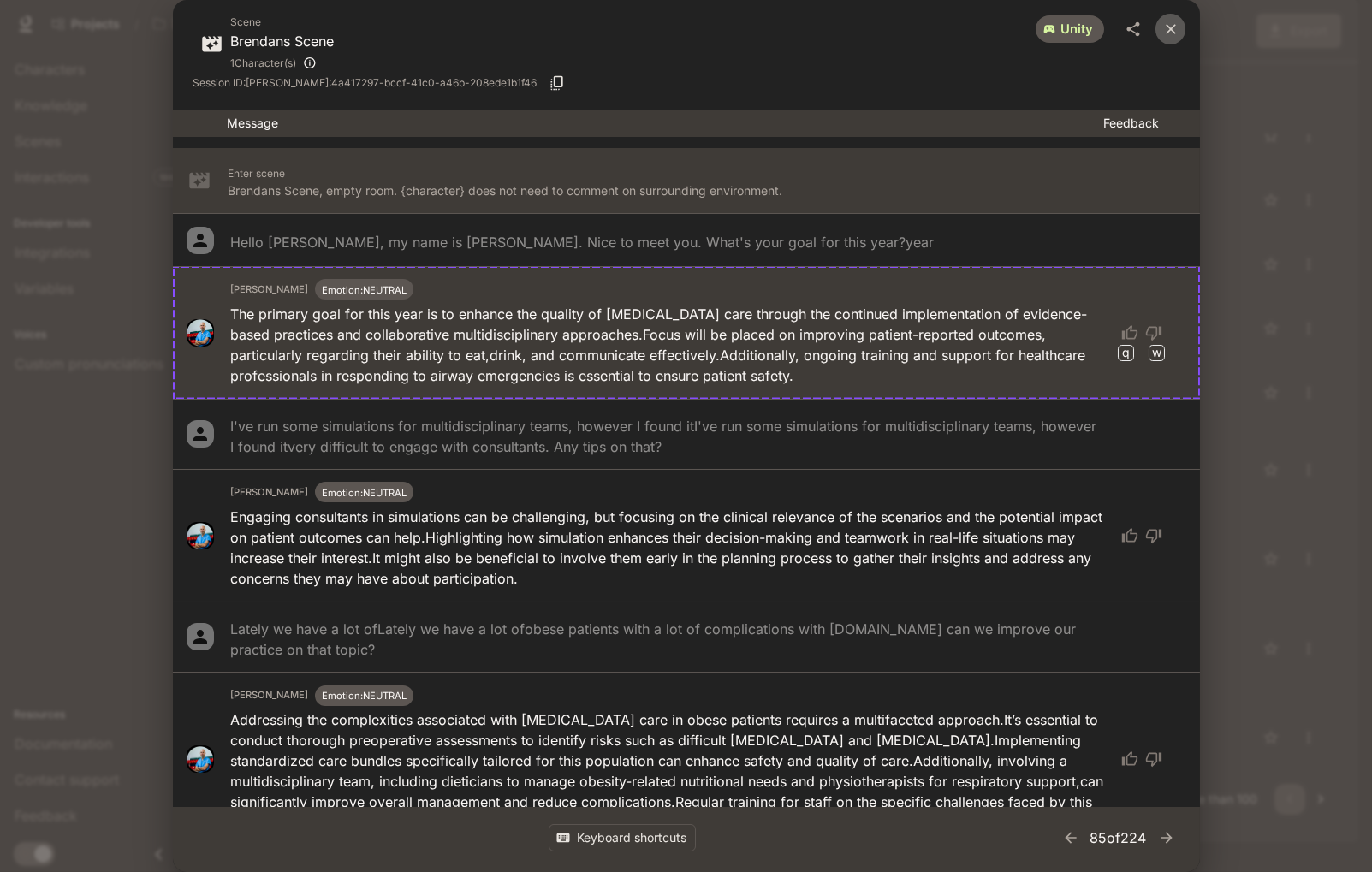
click at [1170, 28] on icon "close" at bounding box center [1170, 29] width 10 height 10
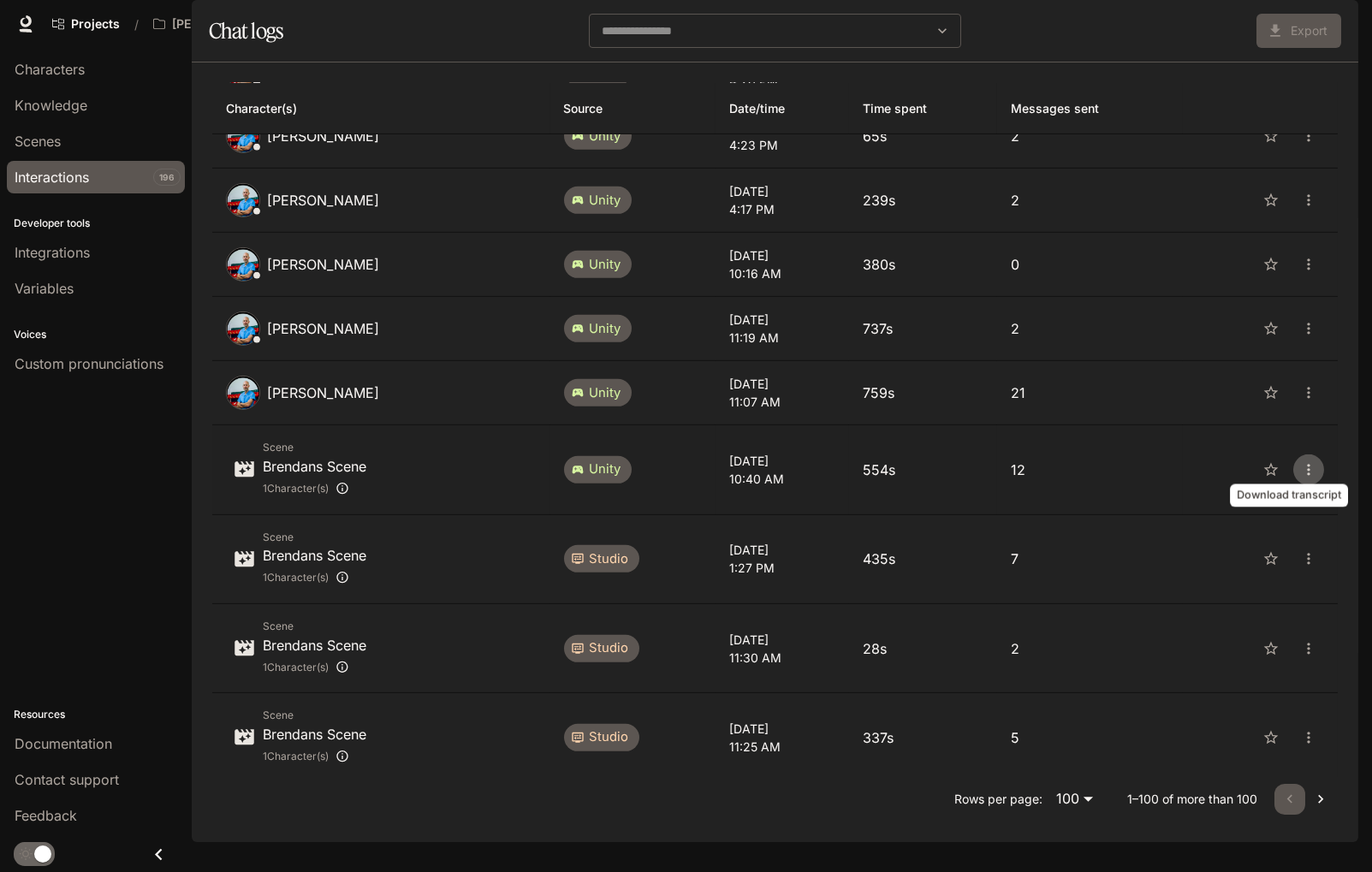
click at [1297, 461] on icon "close" at bounding box center [1308, 469] width 17 height 17
click at [1297, 456] on span "Download as Text" at bounding box center [1287, 455] width 117 height 21
click at [1297, 24] on div "button" at bounding box center [1334, 23] width 24 height 24
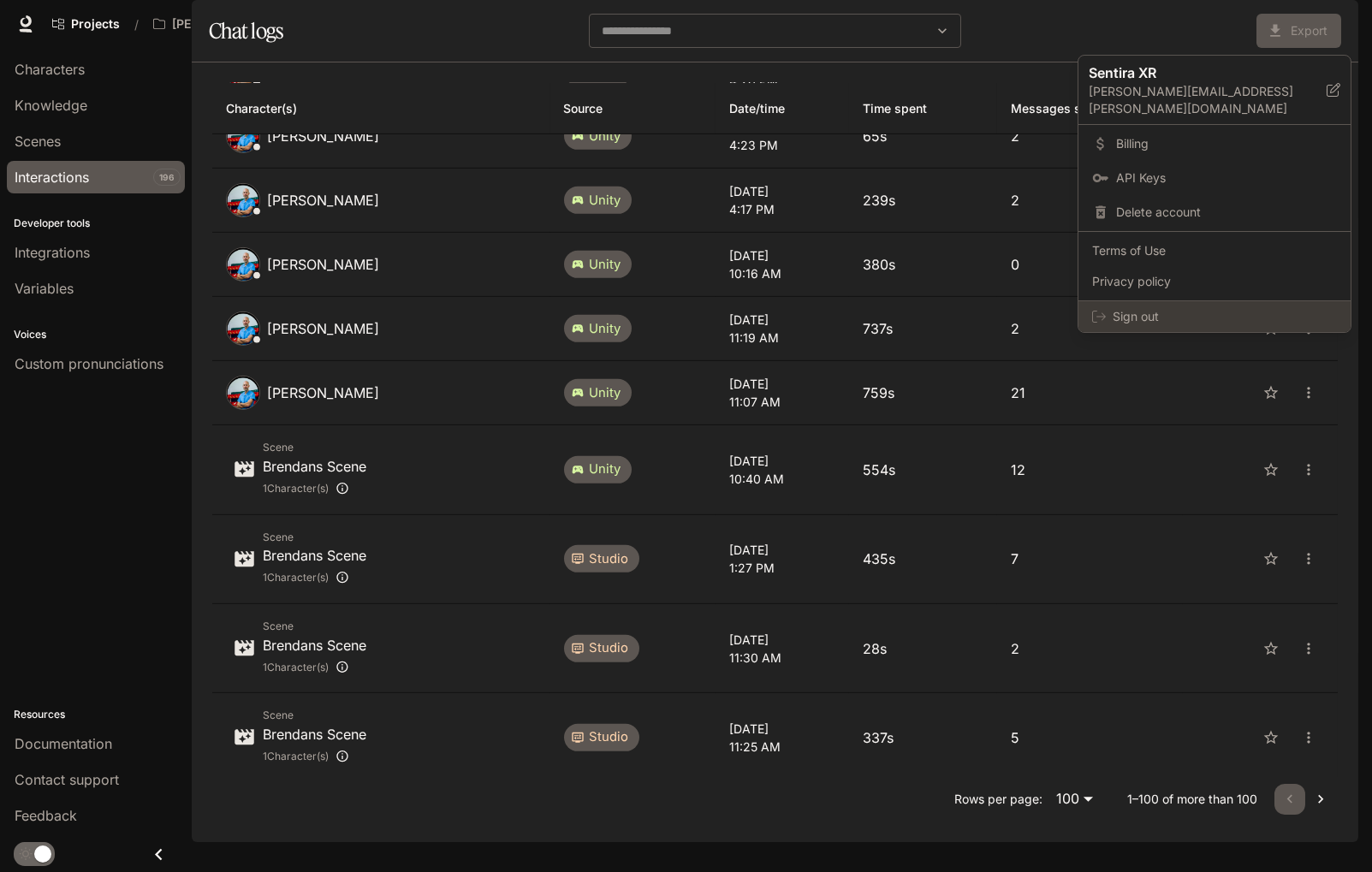
click at [1199, 308] on span "Sign out" at bounding box center [1224, 316] width 224 height 17
